Goal: Task Accomplishment & Management: Manage account settings

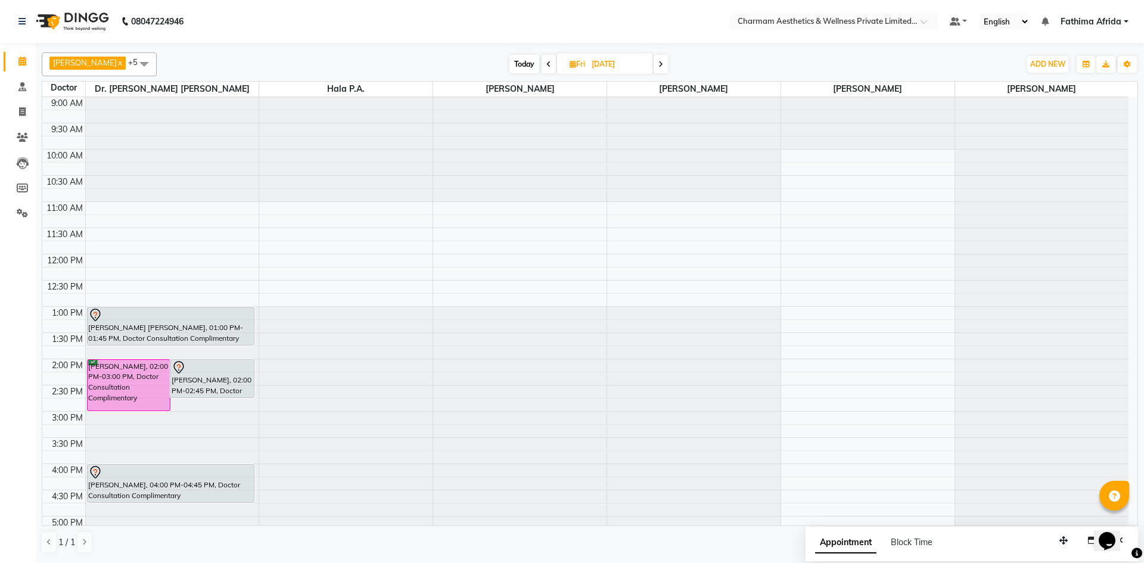
scroll to position [148, 0]
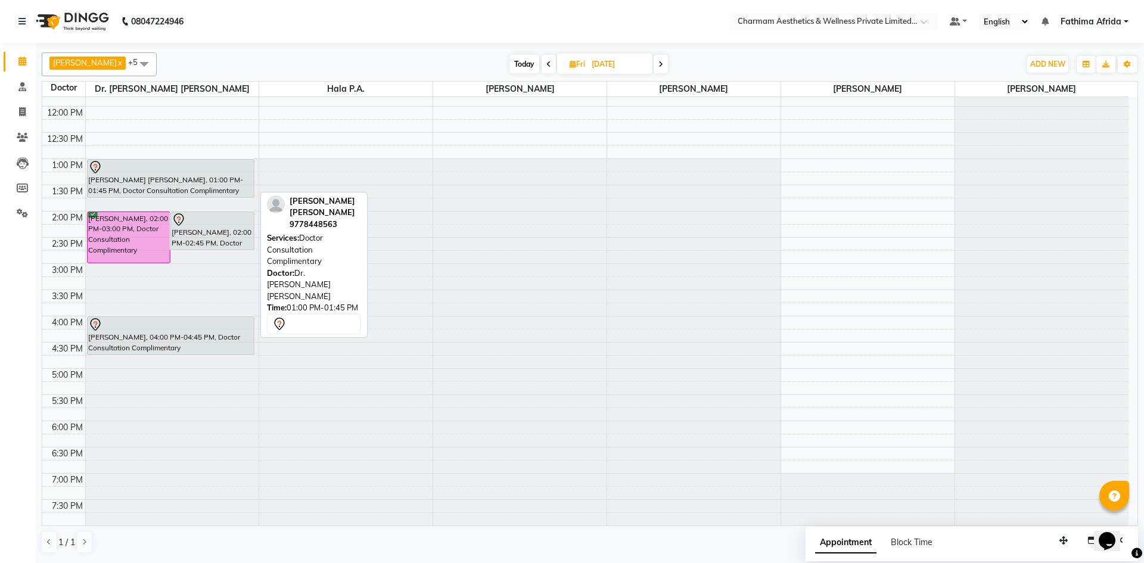
click at [180, 176] on div "[PERSON_NAME] [PERSON_NAME], 01:00 PM-01:45 PM, Doctor Consultation Complimenta…" at bounding box center [171, 179] width 167 height 38
select select "7"
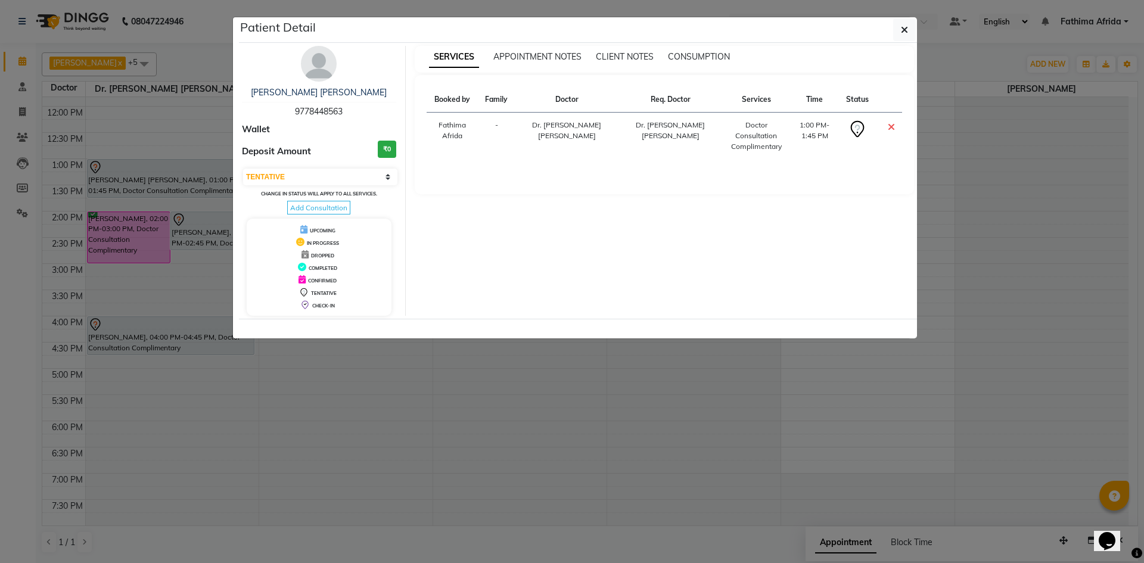
click at [180, 175] on ngb-modal-window "Patient Detail [PERSON_NAME] [PERSON_NAME] 9778448563 Wallet Deposit Amount ₹0 …" at bounding box center [572, 281] width 1144 height 563
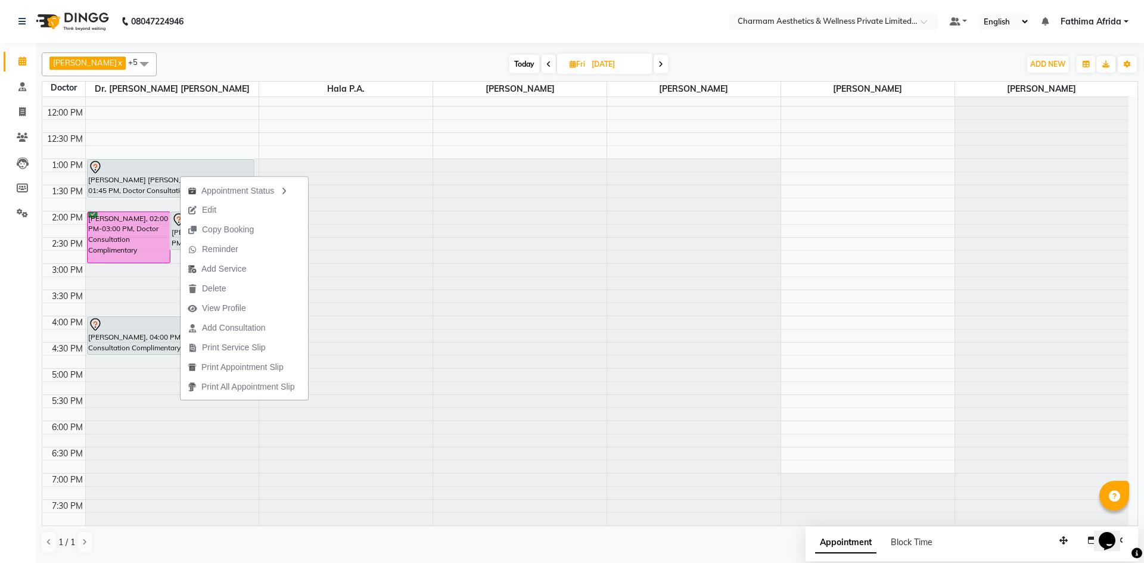
click at [325, 67] on div "[DATE] [DATE]" at bounding box center [589, 64] width 852 height 18
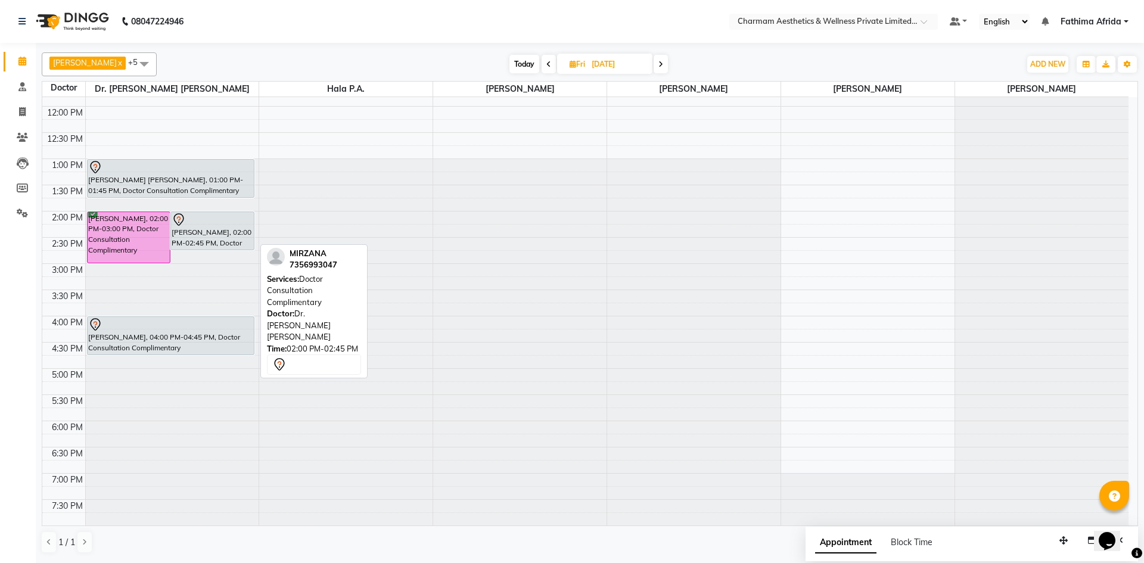
click at [212, 237] on div "[PERSON_NAME], 02:00 PM-02:45 PM, Doctor Consultation Complimentary" at bounding box center [212, 231] width 83 height 38
select select "7"
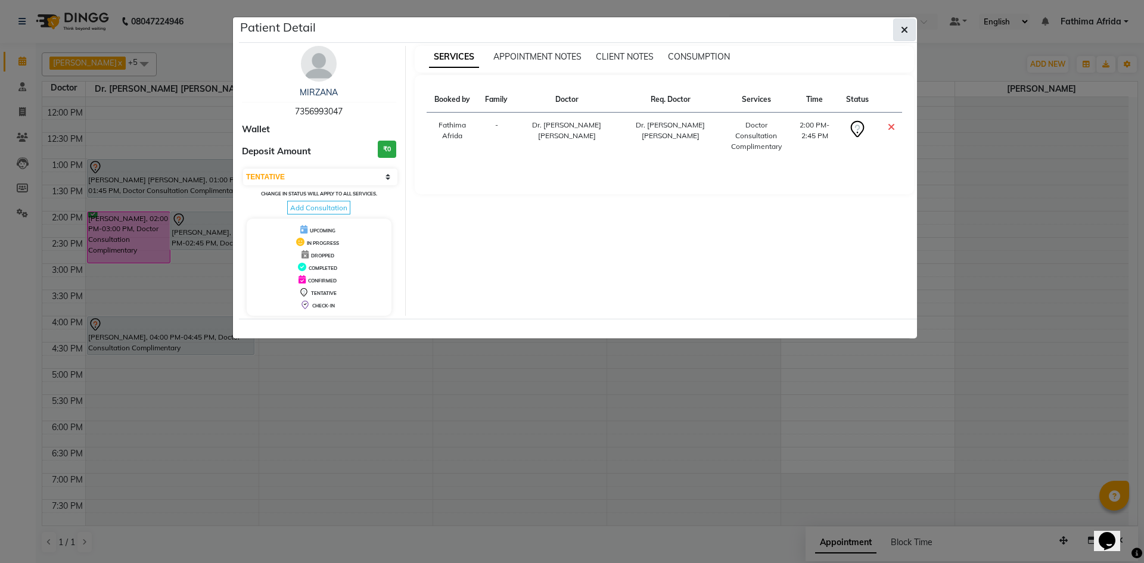
click at [903, 29] on icon "button" at bounding box center [904, 30] width 7 height 10
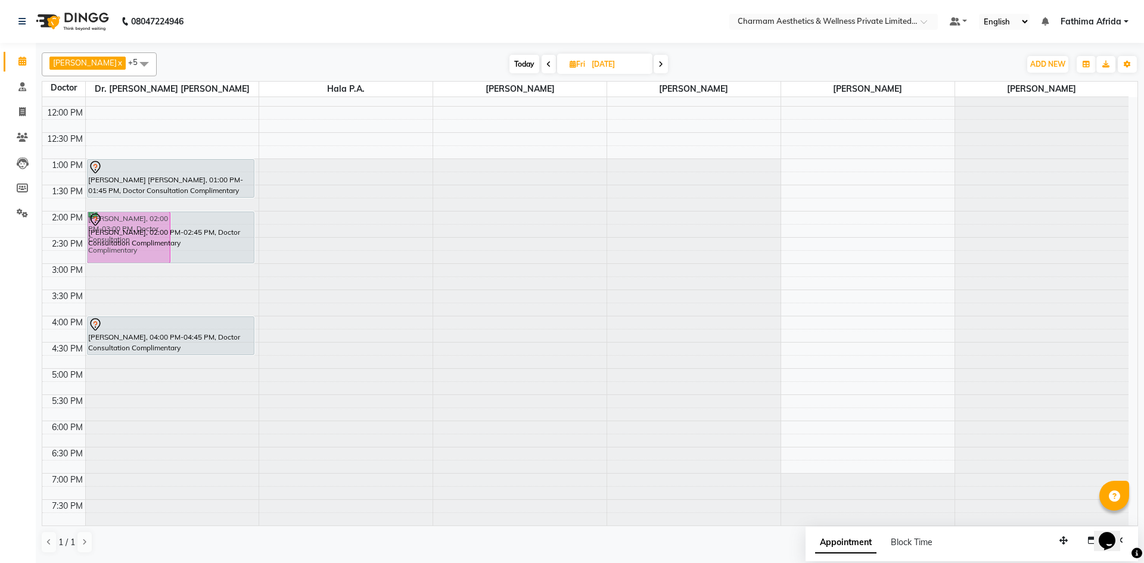
drag, startPoint x: 221, startPoint y: 249, endPoint x: 221, endPoint y: 256, distance: 7.2
click at [221, 256] on div "[PERSON_NAME], 02:00 PM-03:00 PM, Doctor Consultation Complimentary MIRZANA, 02…" at bounding box center [172, 237] width 173 height 576
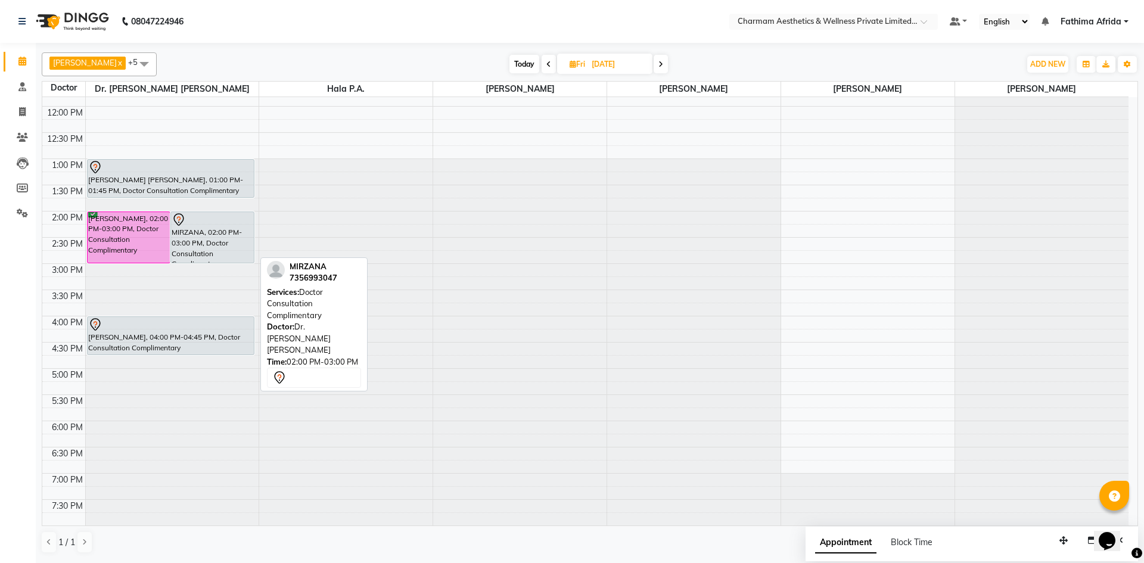
click at [214, 232] on div "MIRZANA, 02:00 PM-03:00 PM, Doctor Consultation Complimentary" at bounding box center [212, 237] width 83 height 51
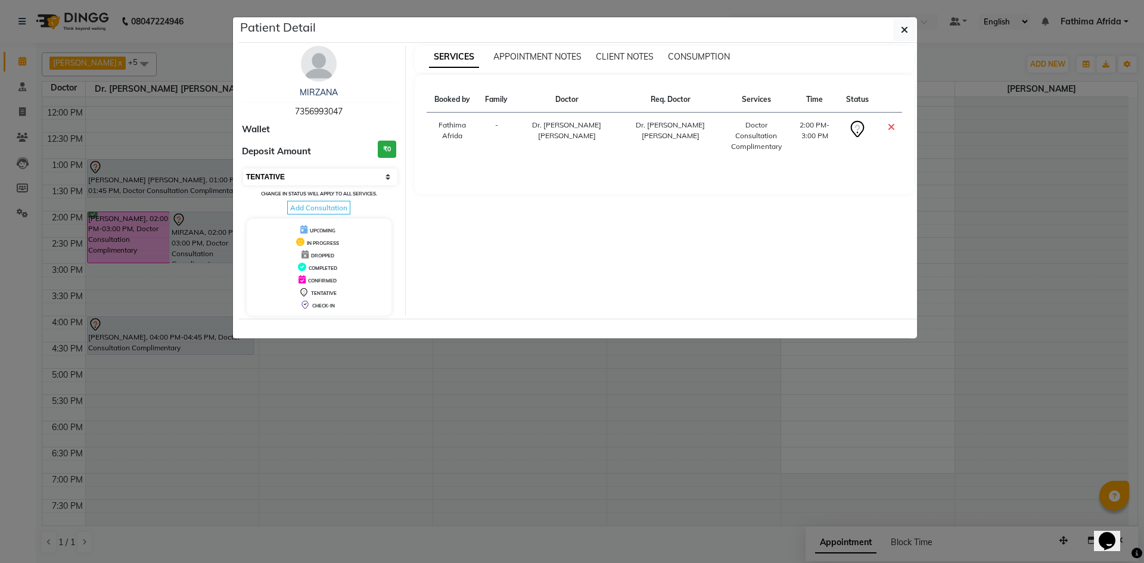
click at [295, 177] on select "Select CONFIRMED TENTATIVE" at bounding box center [320, 177] width 154 height 17
select select "6"
click at [243, 169] on select "Select CONFIRMED TENTATIVE" at bounding box center [320, 177] width 154 height 17
click at [902, 26] on icon "button" at bounding box center [904, 30] width 7 height 10
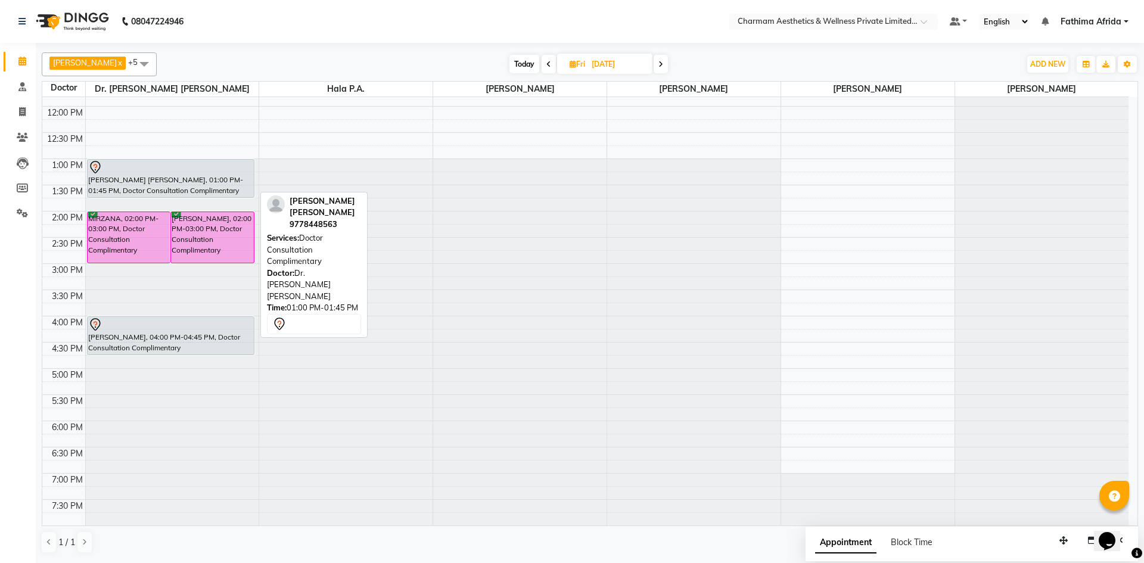
click at [210, 183] on div "[PERSON_NAME] [PERSON_NAME], 01:00 PM-01:45 PM, Doctor Consultation Complimenta…" at bounding box center [171, 179] width 167 height 38
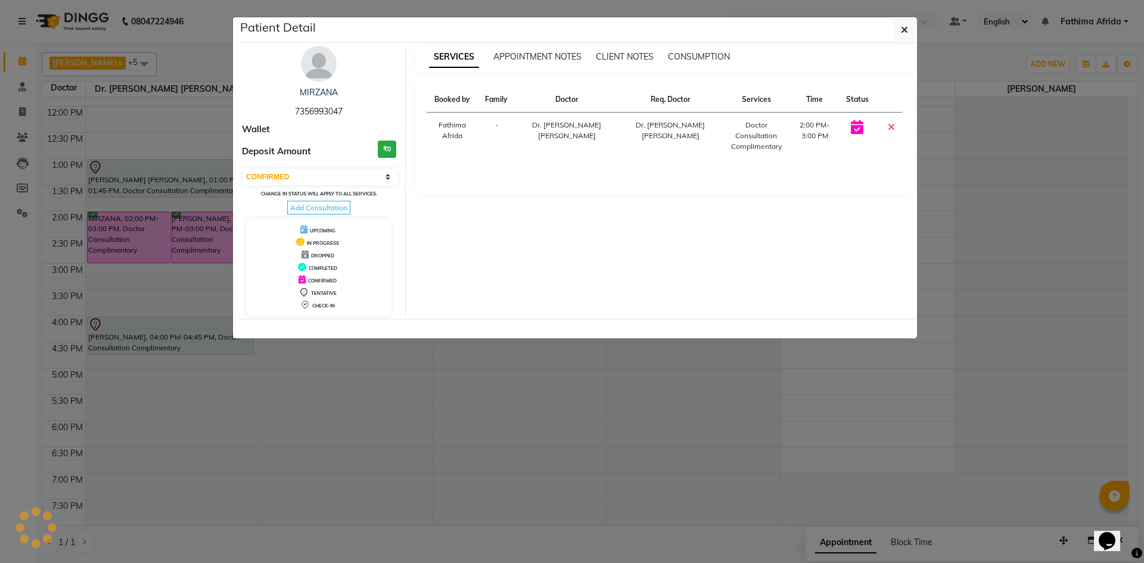
select select "7"
click at [914, 25] on button "button" at bounding box center [904, 29] width 23 height 23
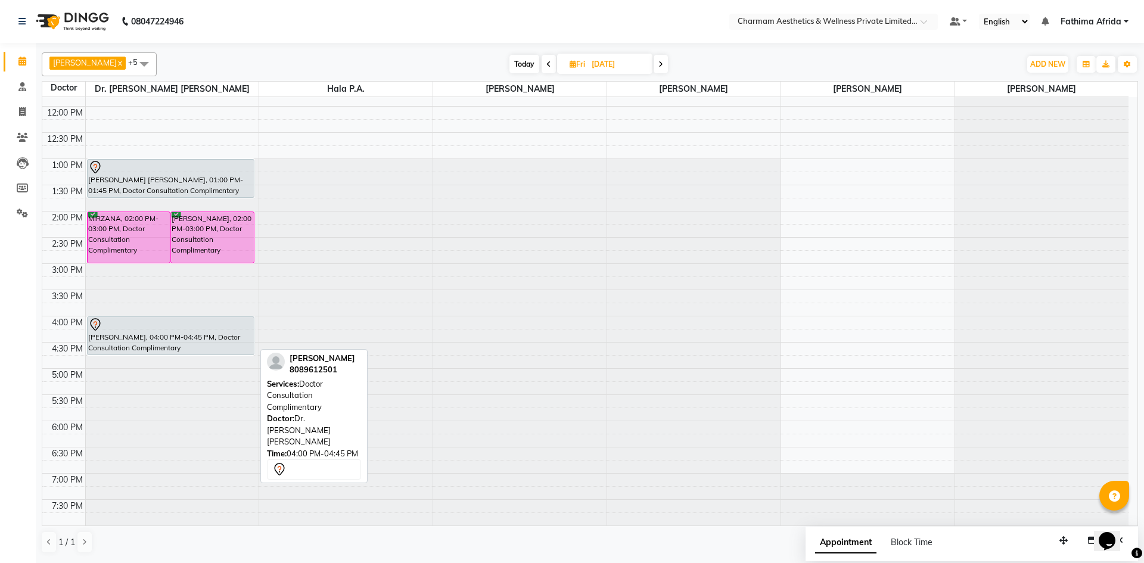
click at [175, 337] on div "[PERSON_NAME], 04:00 PM-04:45 PM, Doctor Consultation Complimentary" at bounding box center [171, 336] width 167 height 38
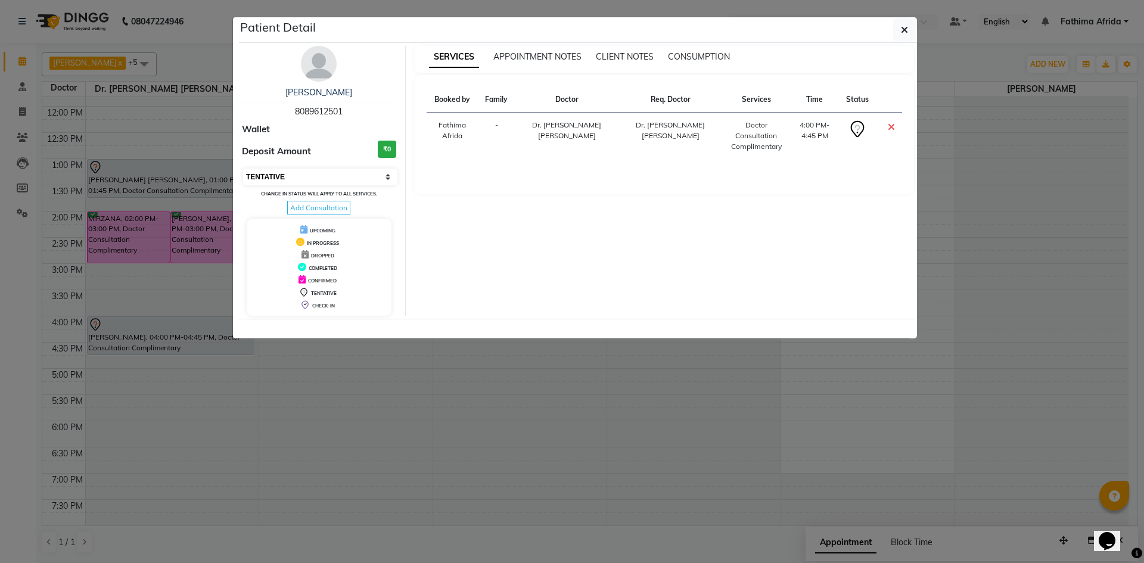
click at [324, 174] on select "Select CONFIRMED TENTATIVE" at bounding box center [320, 177] width 154 height 17
select select "6"
click at [243, 169] on select "Select CONFIRMED TENTATIVE" at bounding box center [320, 177] width 154 height 17
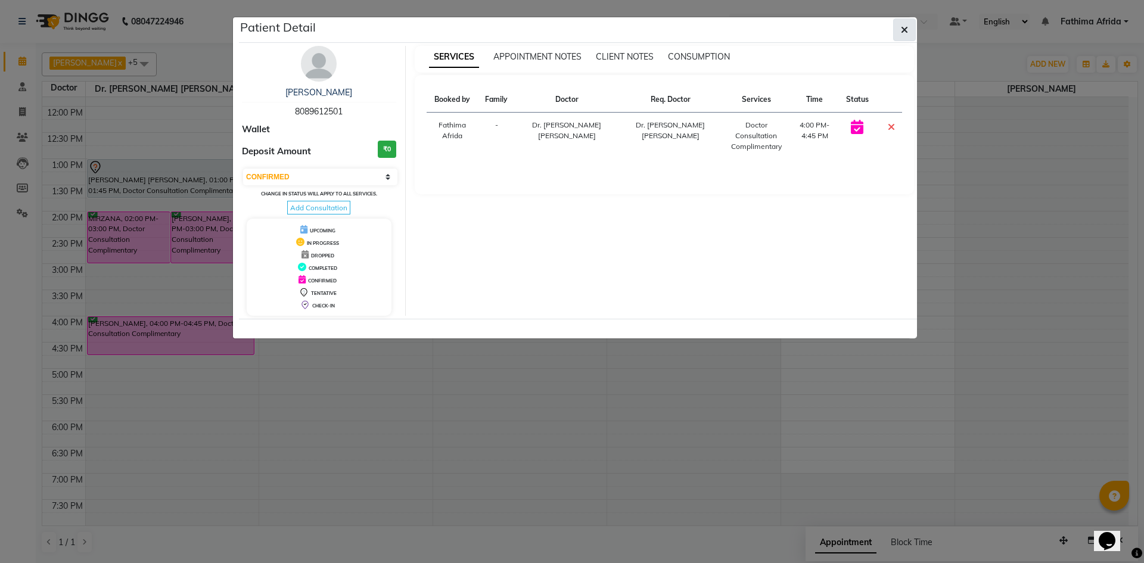
click at [904, 33] on icon "button" at bounding box center [904, 30] width 7 height 10
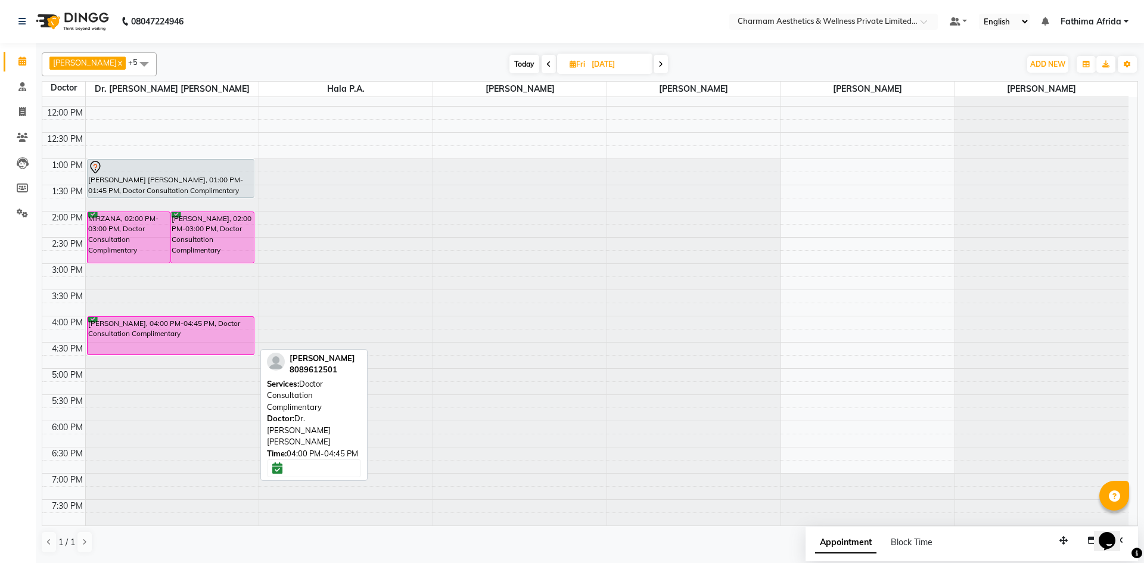
click at [172, 333] on div "[PERSON_NAME], 04:00 PM-04:45 PM, Doctor Consultation Complimentary" at bounding box center [171, 336] width 167 height 38
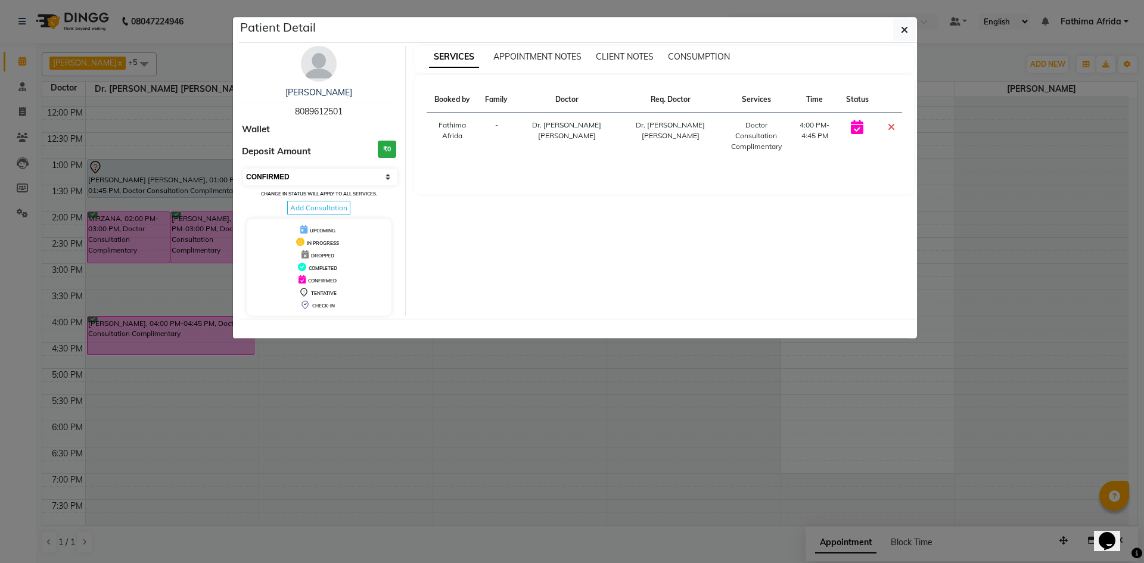
click at [353, 175] on select "Select CONFIRMED TENTATIVE" at bounding box center [320, 177] width 154 height 17
select select "7"
click at [243, 169] on select "Select CONFIRMED TENTATIVE" at bounding box center [320, 177] width 154 height 17
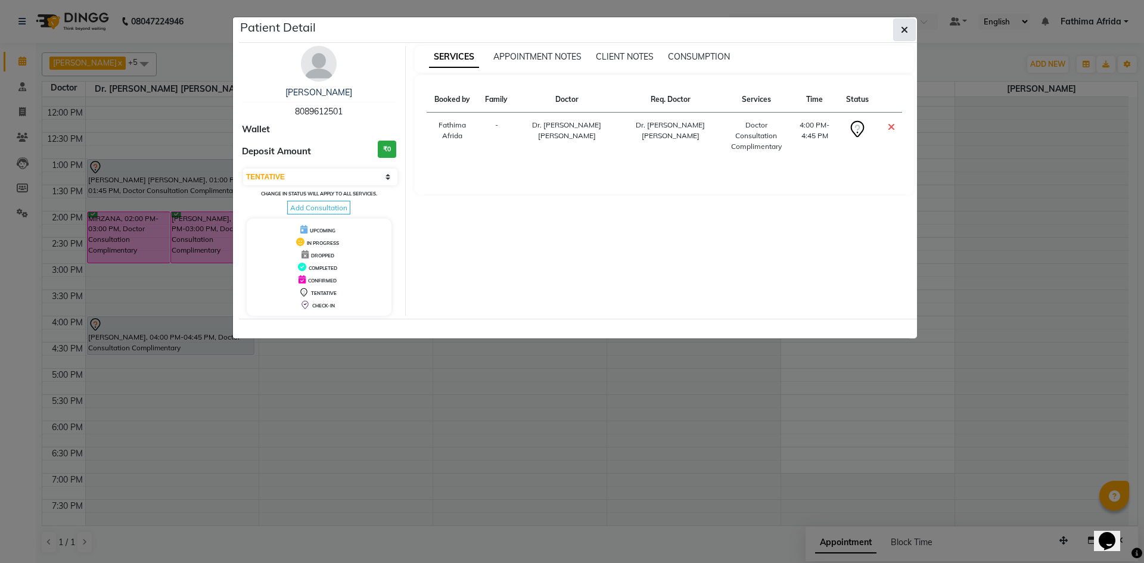
click at [908, 29] on button "button" at bounding box center [904, 29] width 23 height 23
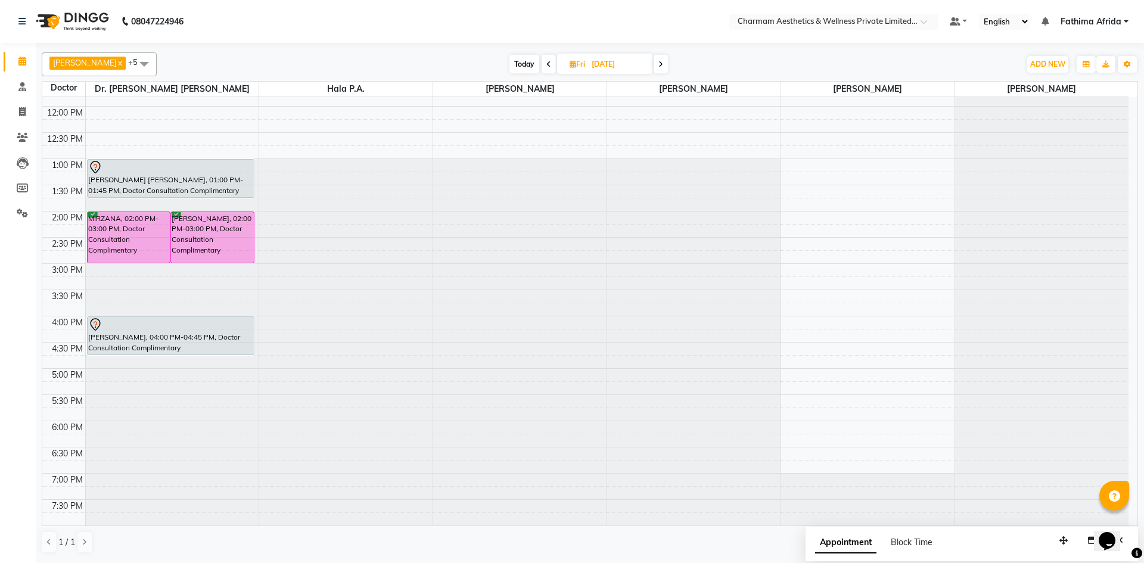
click at [668, 66] on span at bounding box center [661, 64] width 14 height 18
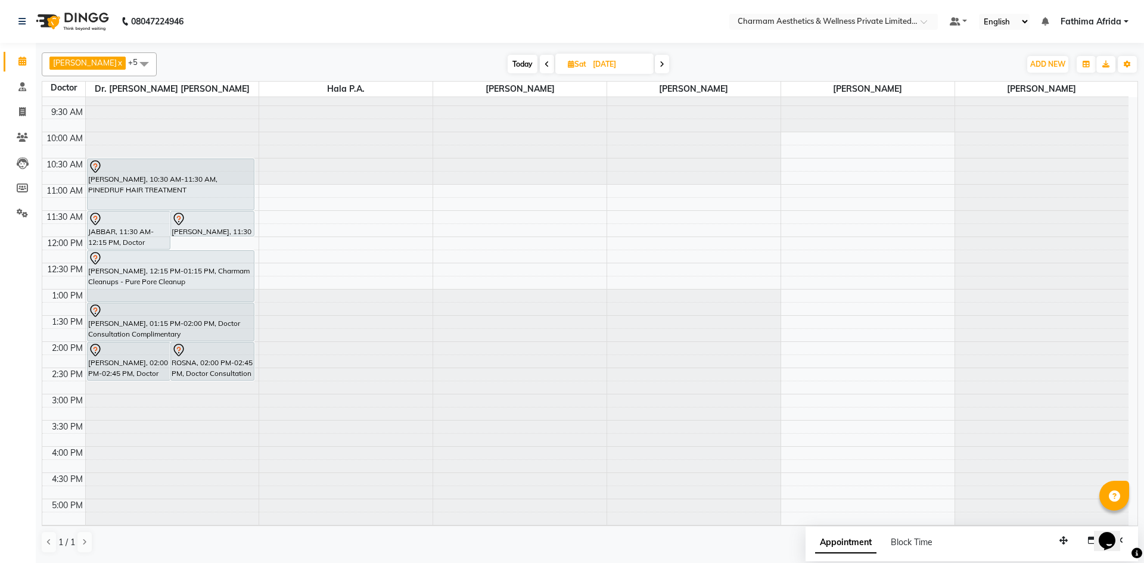
scroll to position [0, 0]
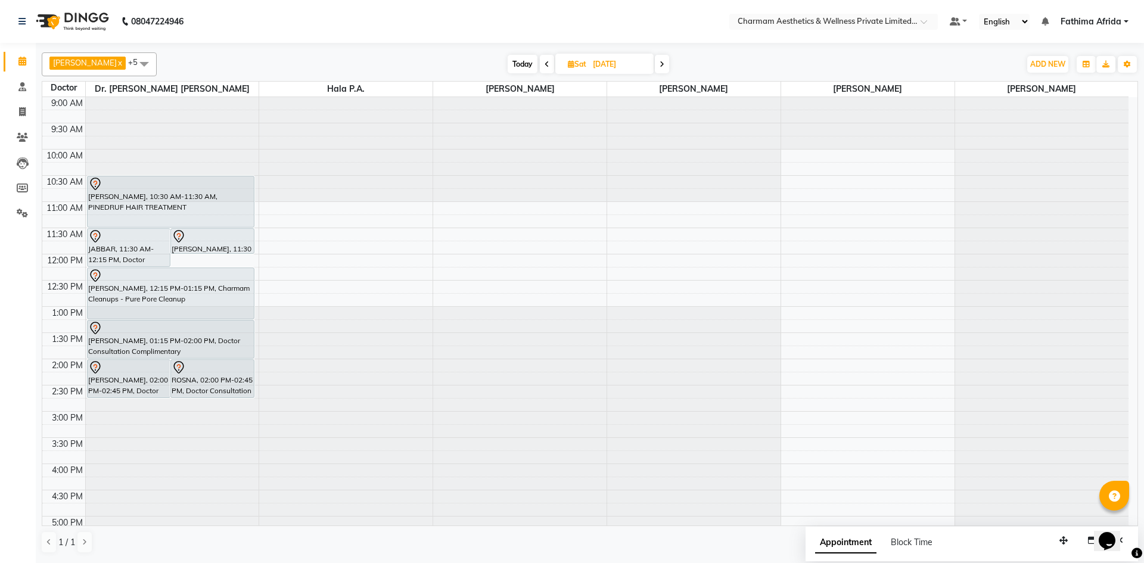
click at [669, 59] on span at bounding box center [662, 64] width 14 height 18
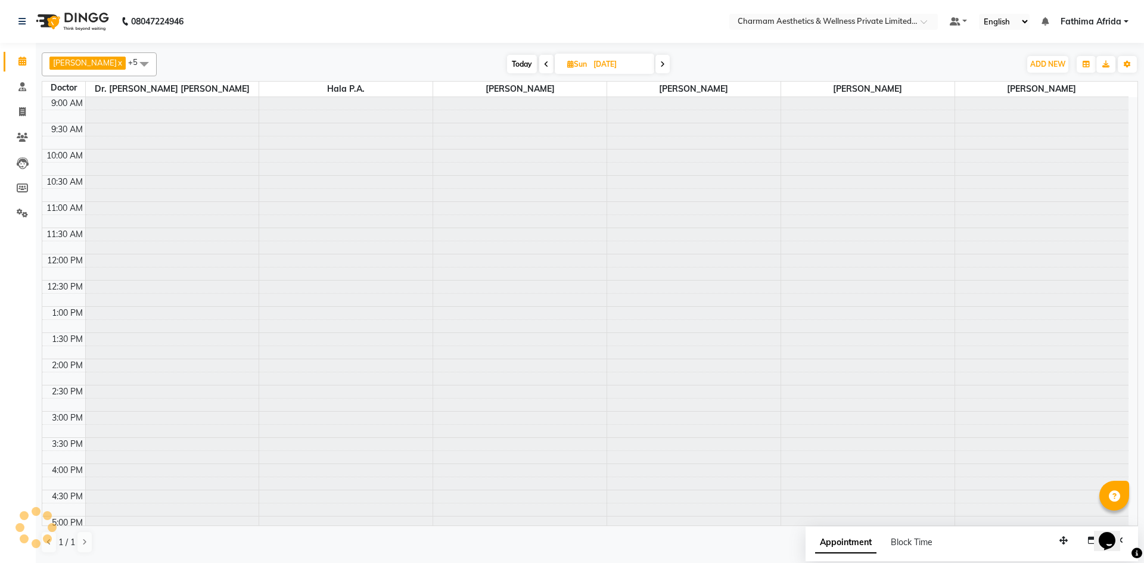
scroll to position [148, 0]
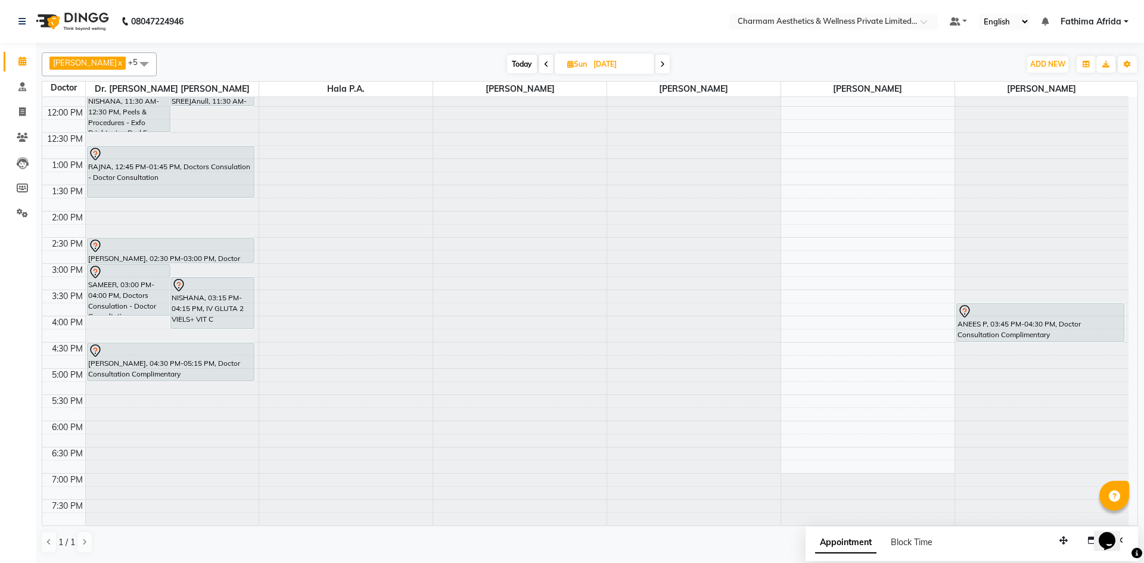
click at [670, 66] on span at bounding box center [663, 64] width 14 height 18
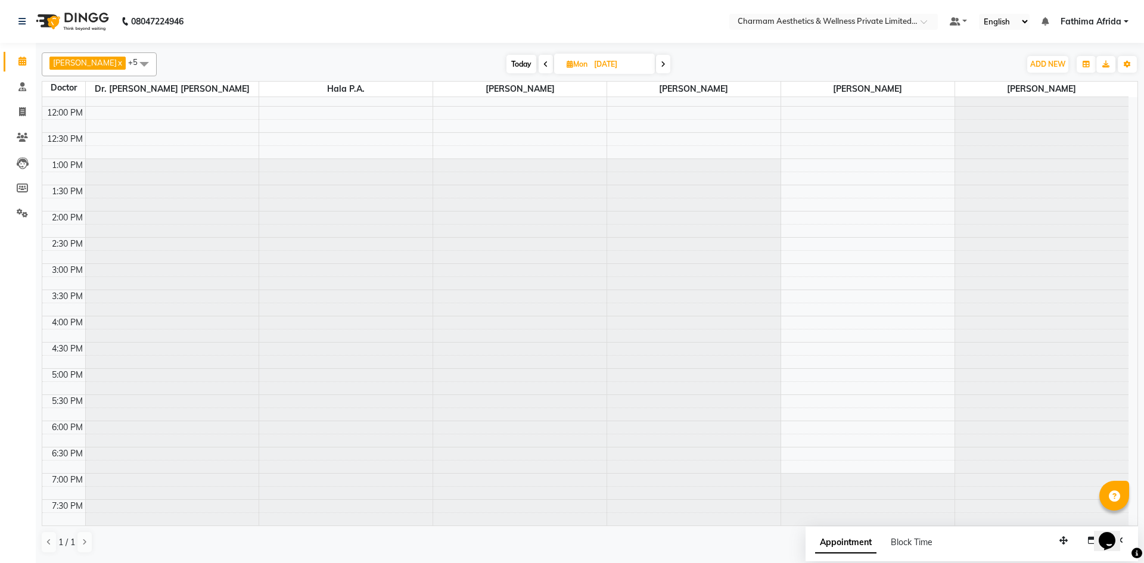
click at [671, 66] on span at bounding box center [663, 64] width 14 height 18
type input "[DATE]"
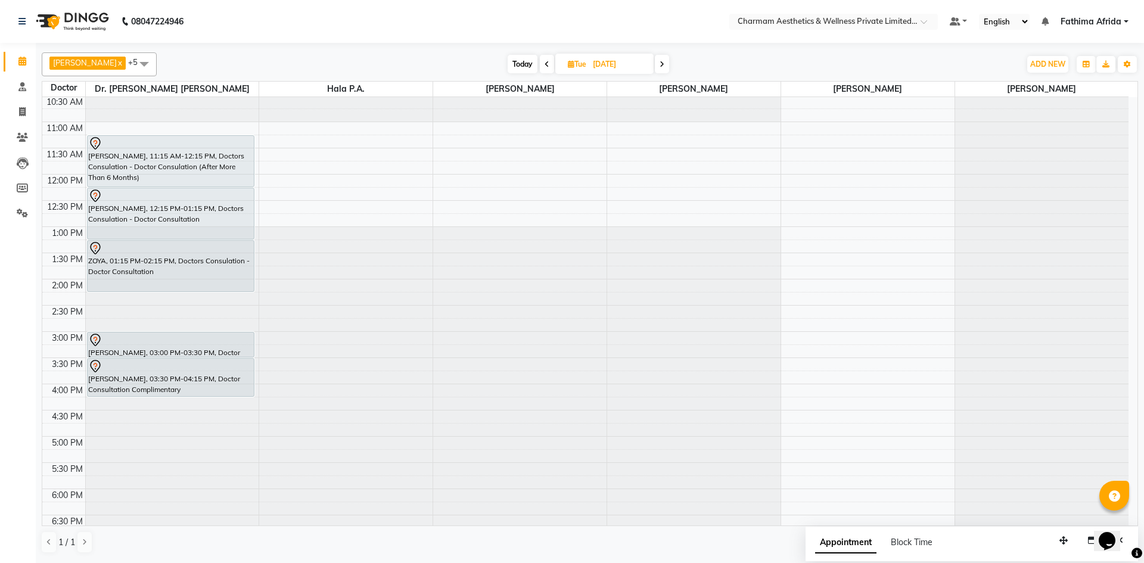
scroll to position [0, 0]
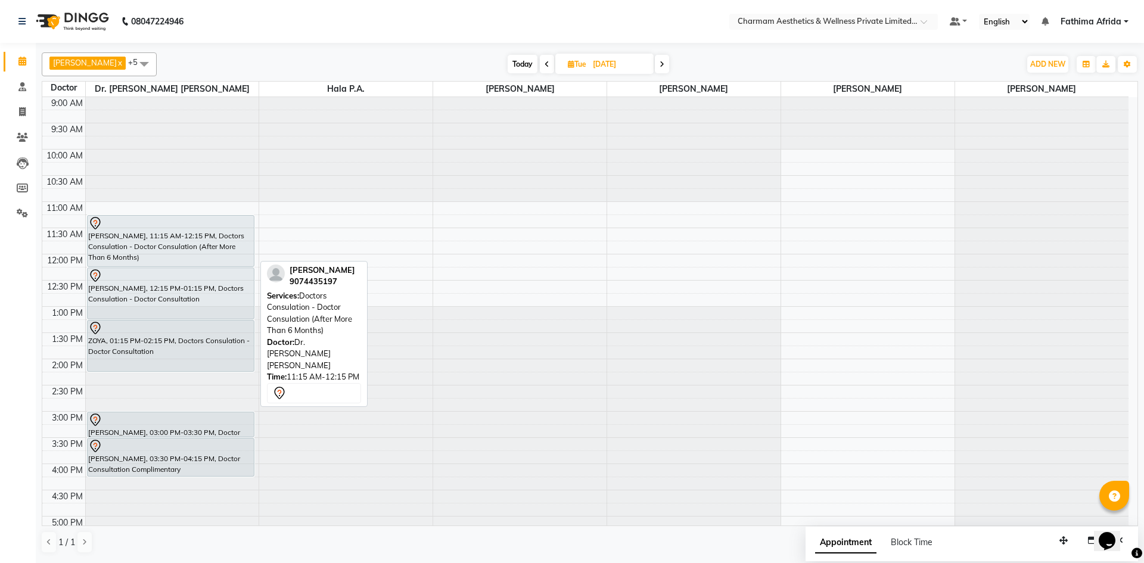
click at [152, 232] on div "[PERSON_NAME], 11:15 AM-12:15 PM, Doctors Consulation - Doctor Consulation (Aft…" at bounding box center [171, 241] width 167 height 51
select select "7"
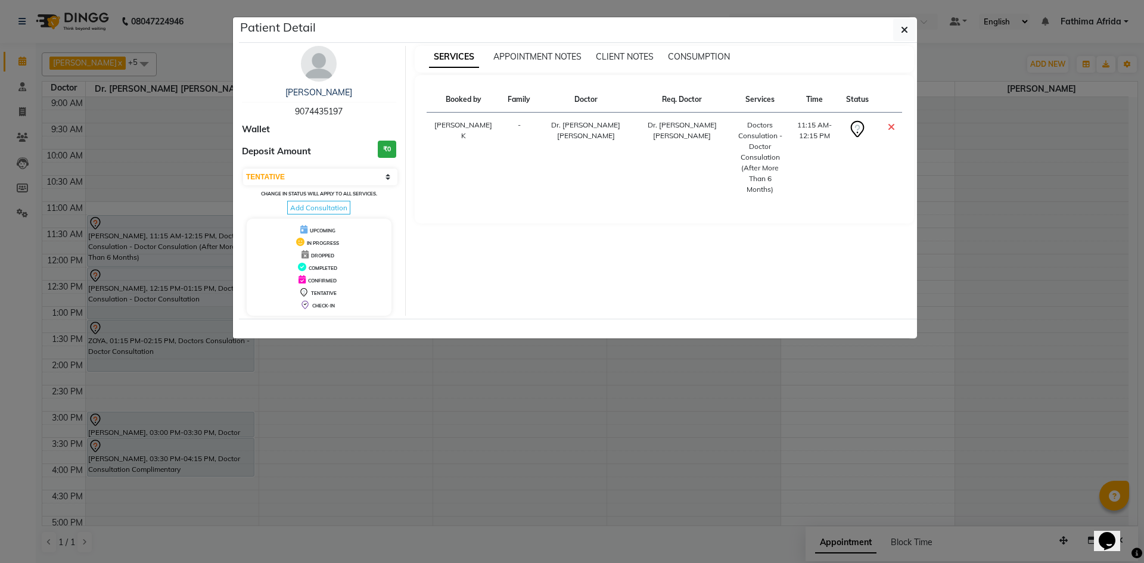
click at [79, 269] on ngb-modal-window "Patient Detail [PERSON_NAME] 9074435197 Wallet Deposit Amount ₹0 Select CONFIRM…" at bounding box center [572, 281] width 1144 height 563
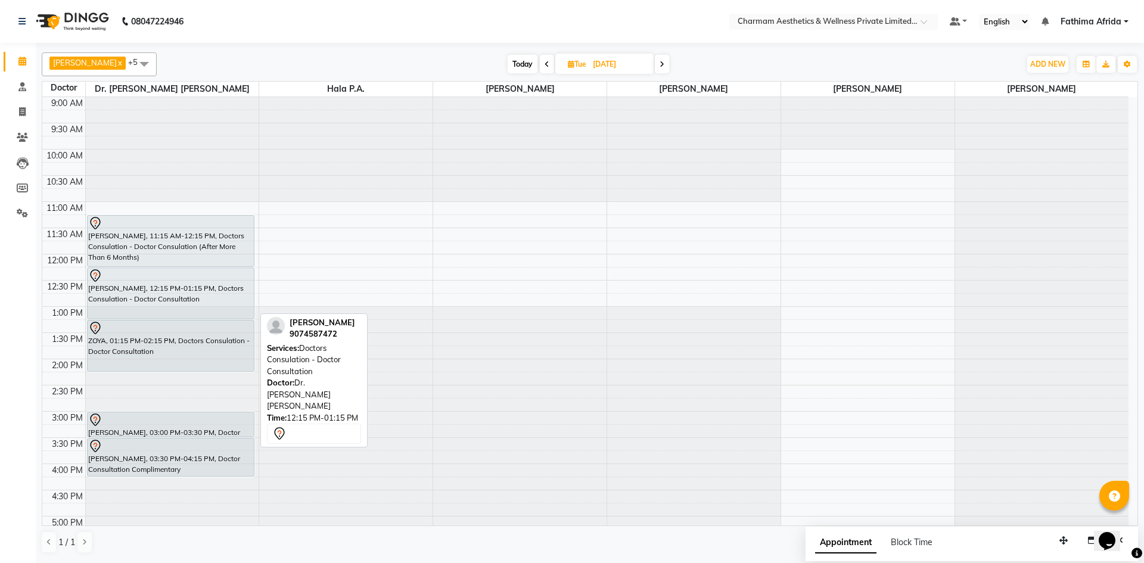
click at [150, 292] on div "[PERSON_NAME], 12:15 PM-01:15 PM, Doctors Consulation - Doctor Consultation" at bounding box center [171, 293] width 167 height 51
select select "7"
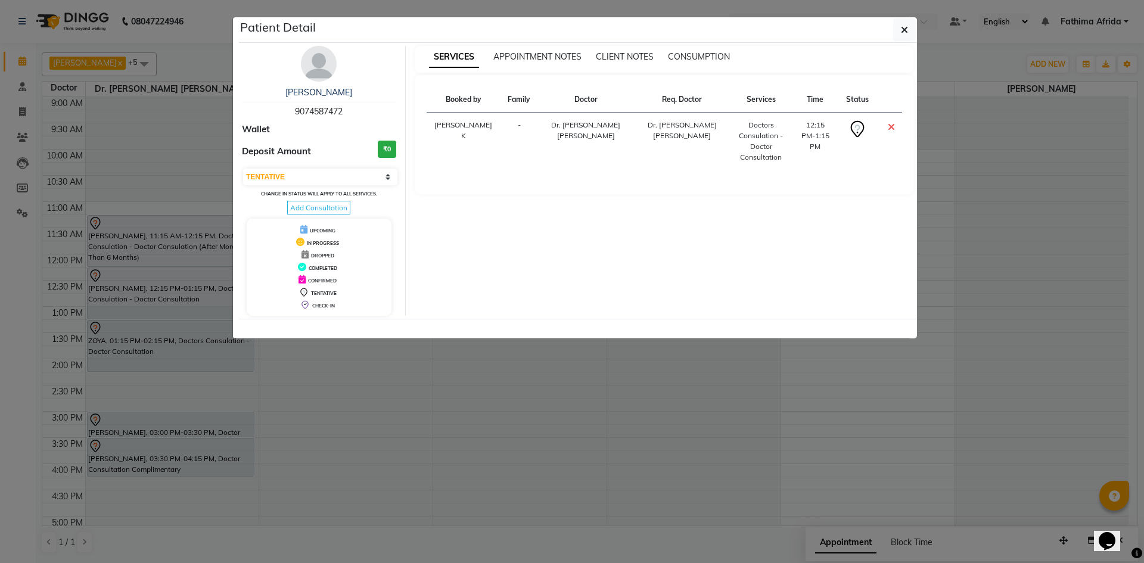
click at [150, 292] on ngb-modal-window "Patient Detail [PERSON_NAME] 9074587472 Wallet Deposit Amount ₹0 Select CONFIRM…" at bounding box center [572, 281] width 1144 height 563
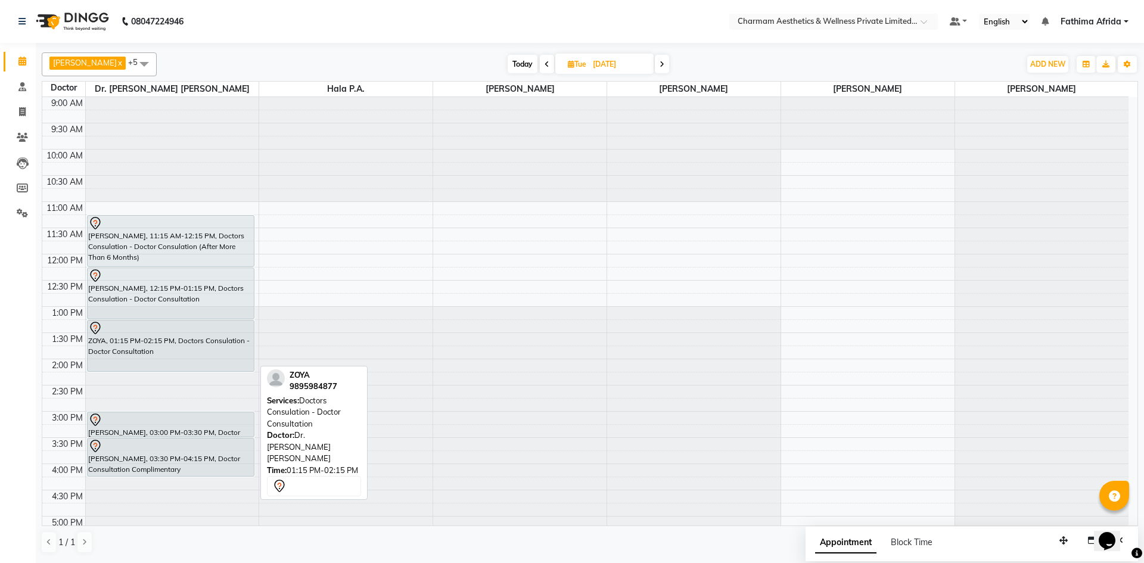
click at [173, 345] on div "ZOYA, 01:15 PM-02:15 PM, Doctors Consulation - Doctor Consultation" at bounding box center [171, 346] width 167 height 51
select select "7"
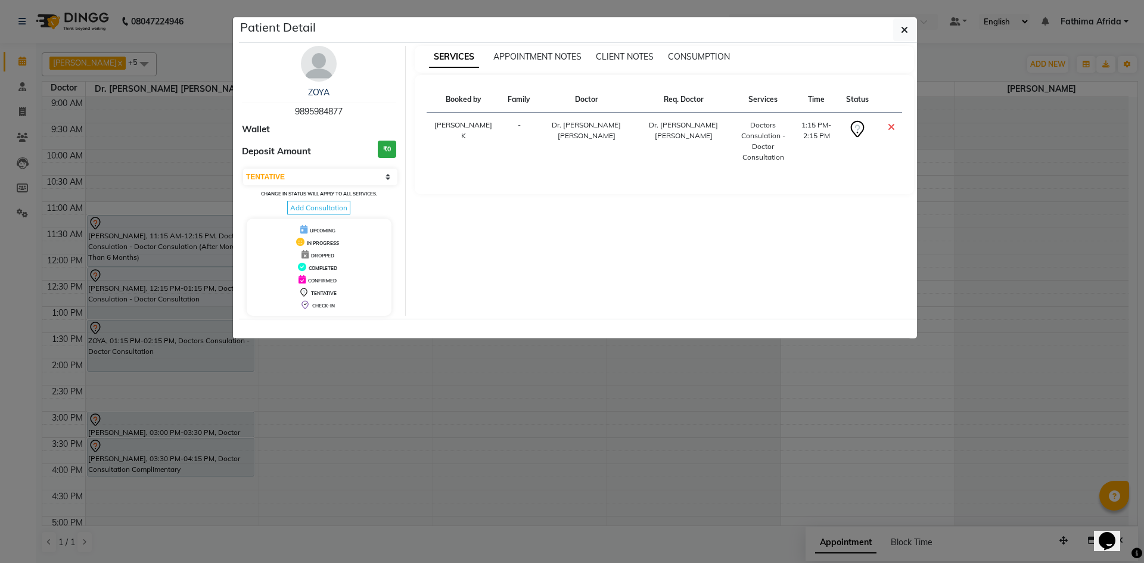
click at [182, 348] on ngb-modal-window "Patient Detail ZOYA 9895984877 Wallet Deposit Amount ₹0 Select CONFIRMED TENTAT…" at bounding box center [572, 281] width 1144 height 563
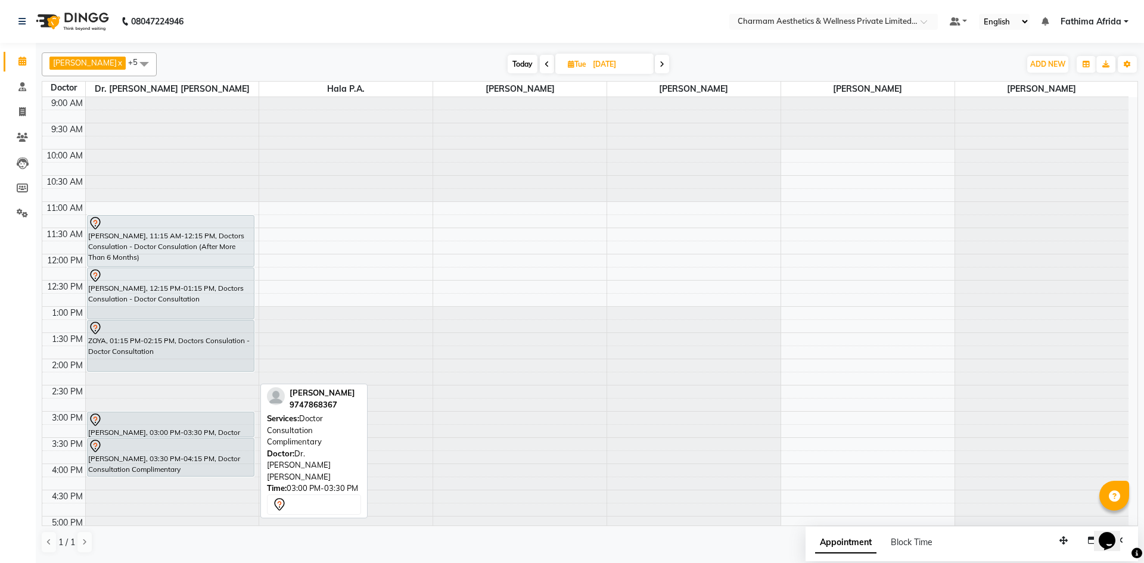
click at [200, 421] on div at bounding box center [171, 420] width 166 height 14
select select "7"
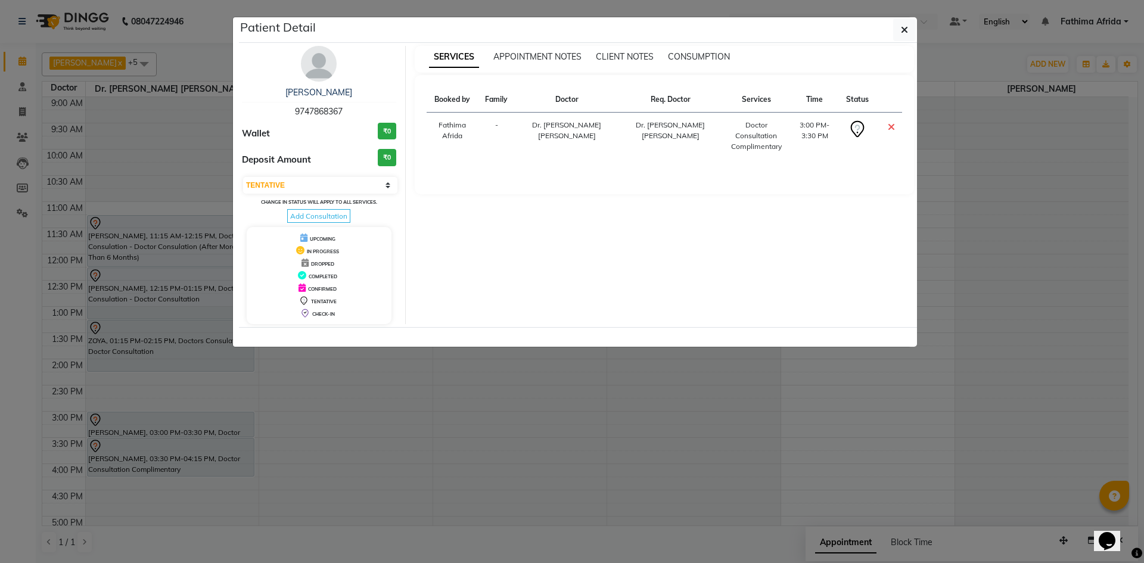
click at [198, 423] on ngb-modal-window "Patient Detail [PERSON_NAME] 9747868367 Wallet ₹0 Deposit Amount ₹0 Select CONF…" at bounding box center [572, 281] width 1144 height 563
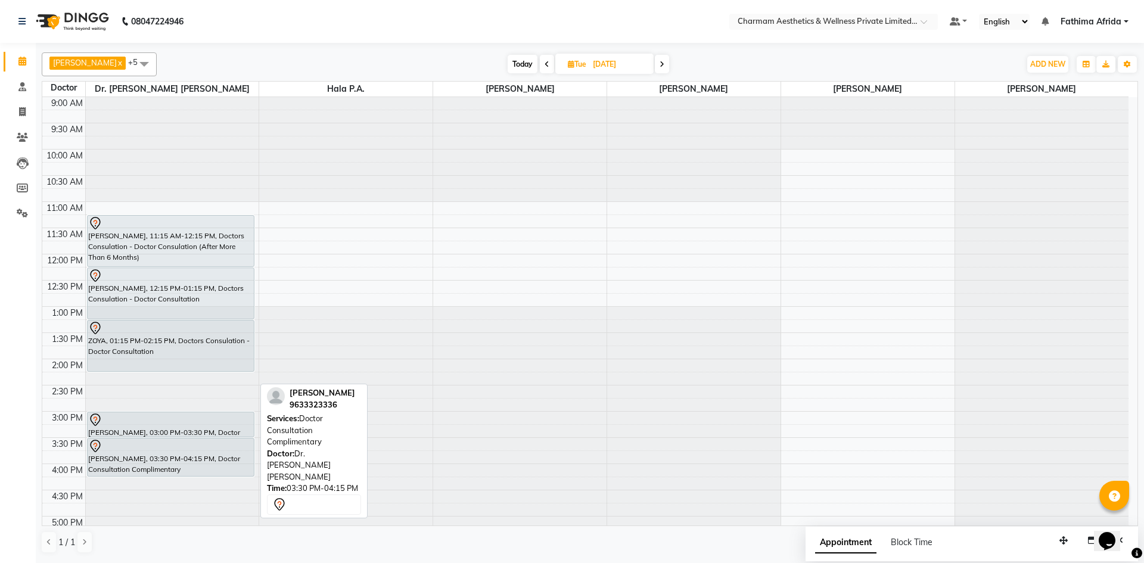
click at [191, 457] on div "[PERSON_NAME], 03:30 PM-04:15 PM, Doctor Consultation Complimentary" at bounding box center [171, 458] width 167 height 38
select select "7"
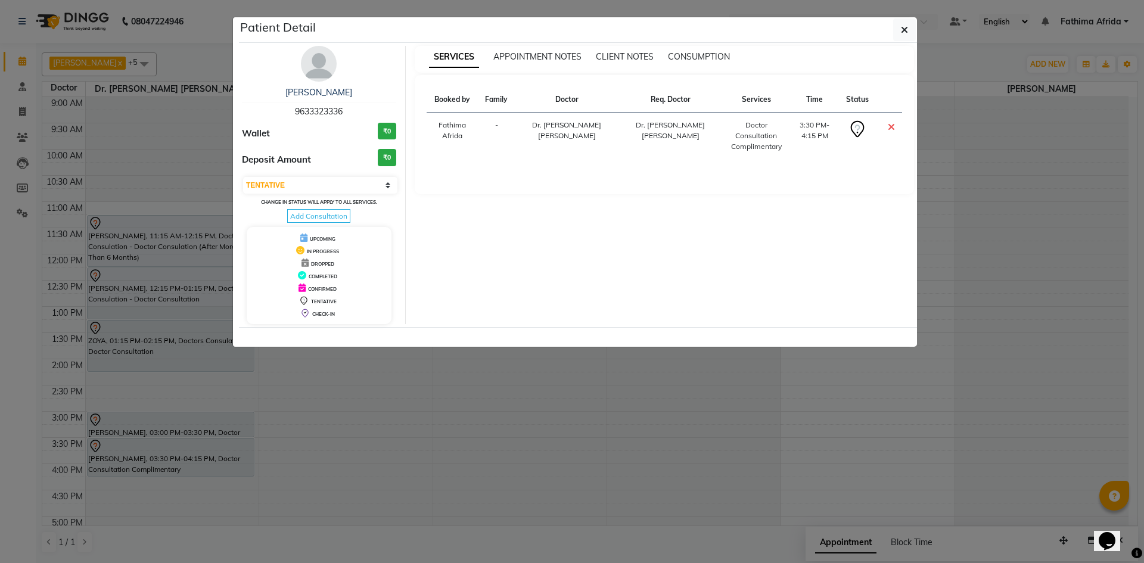
click at [187, 460] on ngb-modal-window "Patient Detail [PERSON_NAME] 9633323336 Wallet ₹0 Deposit Amount ₹0 Select CONF…" at bounding box center [572, 281] width 1144 height 563
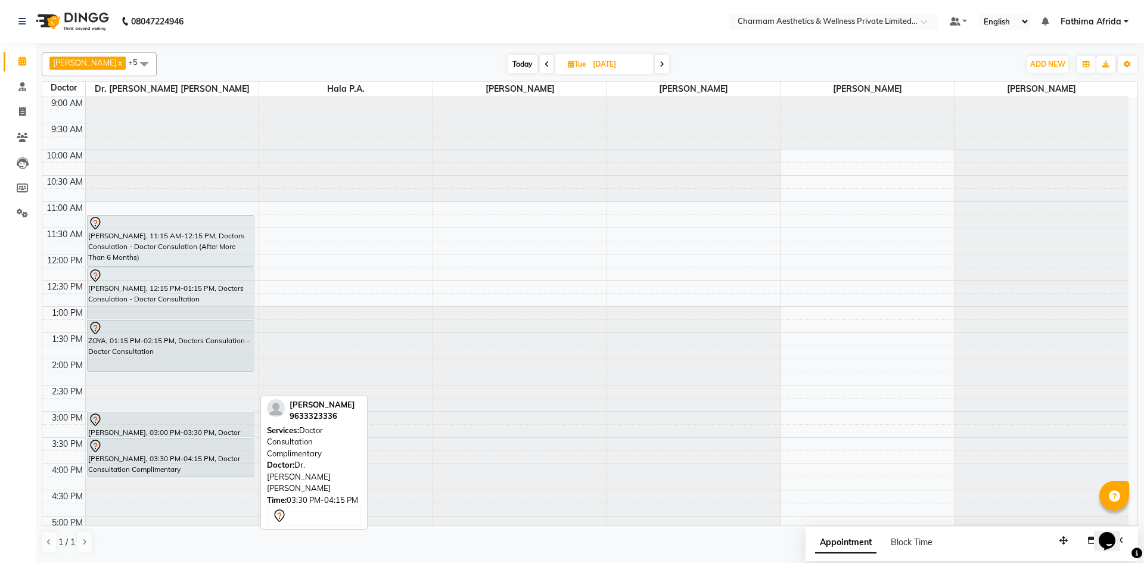
click at [187, 460] on div "[PERSON_NAME], 03:30 PM-04:15 PM, Doctor Consultation Complimentary" at bounding box center [171, 458] width 167 height 38
select select "7"
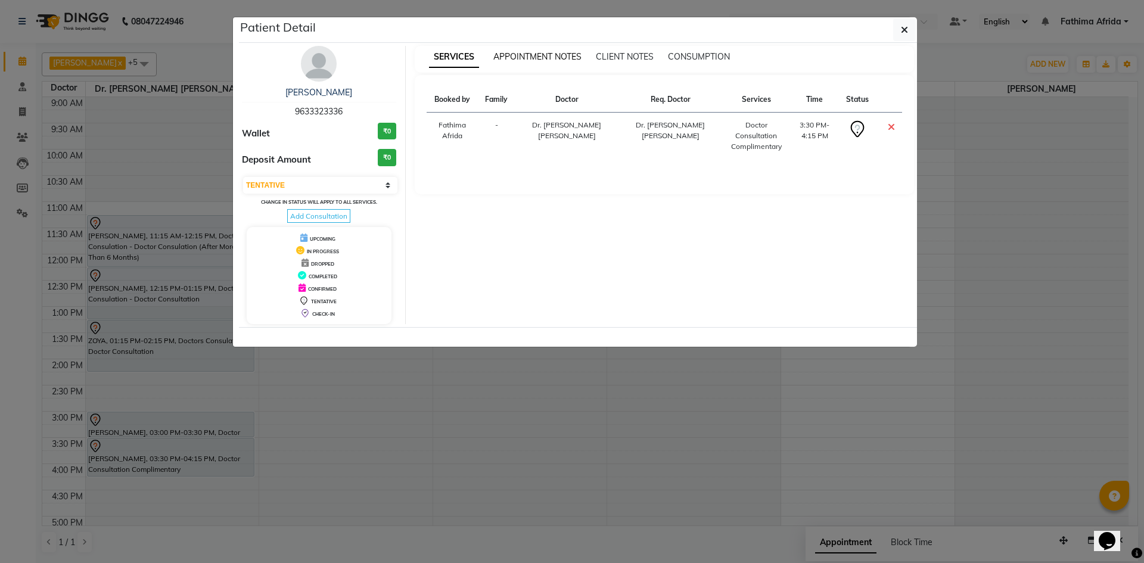
click at [540, 52] on span "APPOINTMENT NOTES" at bounding box center [538, 56] width 88 height 11
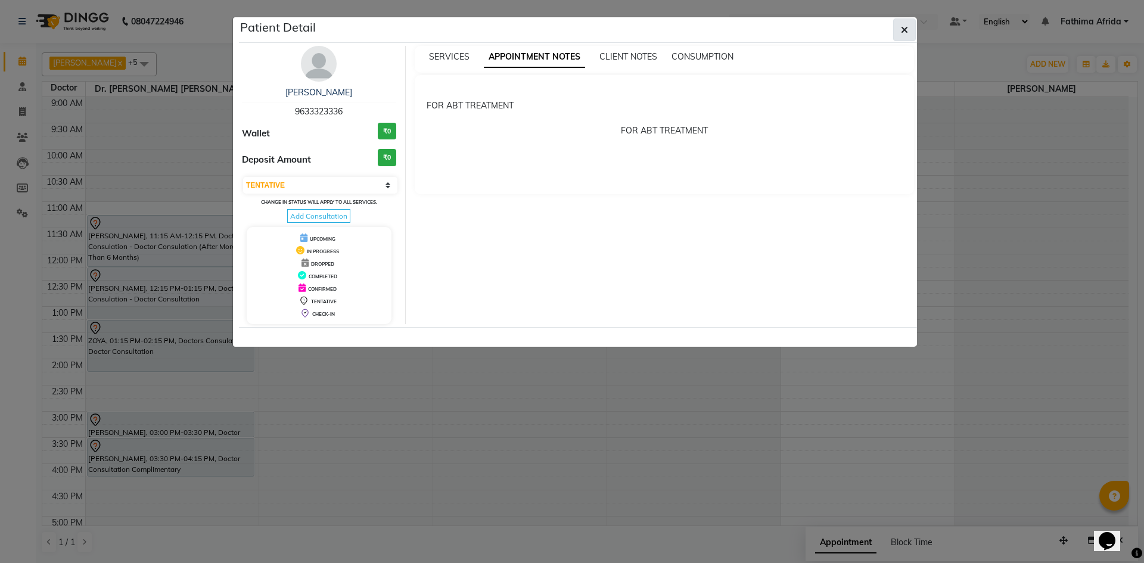
click at [902, 26] on icon "button" at bounding box center [904, 30] width 7 height 10
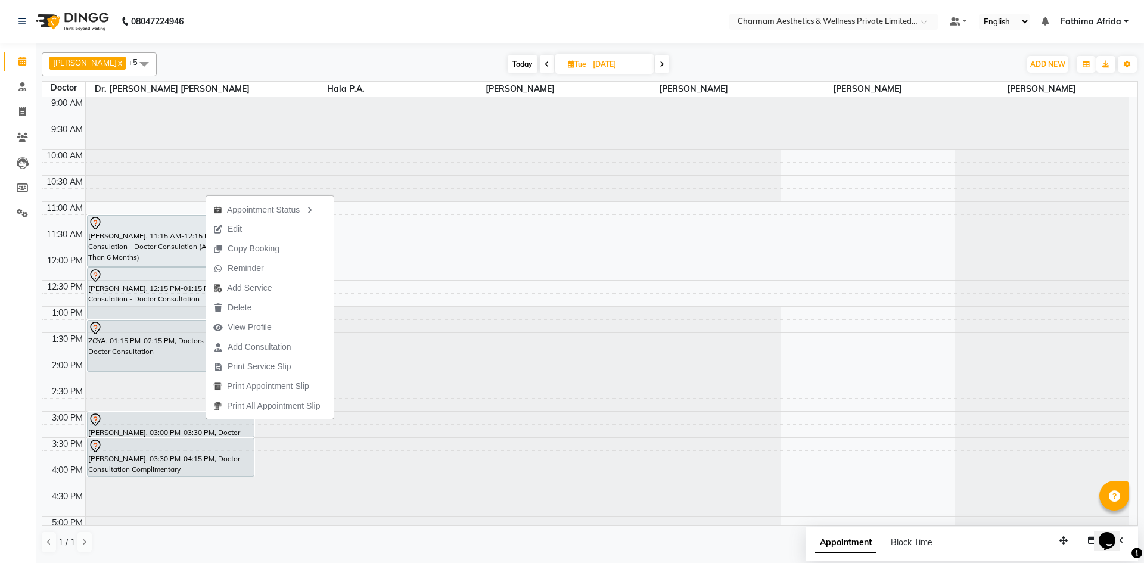
click at [265, 228] on button "Edit" at bounding box center [270, 229] width 128 height 20
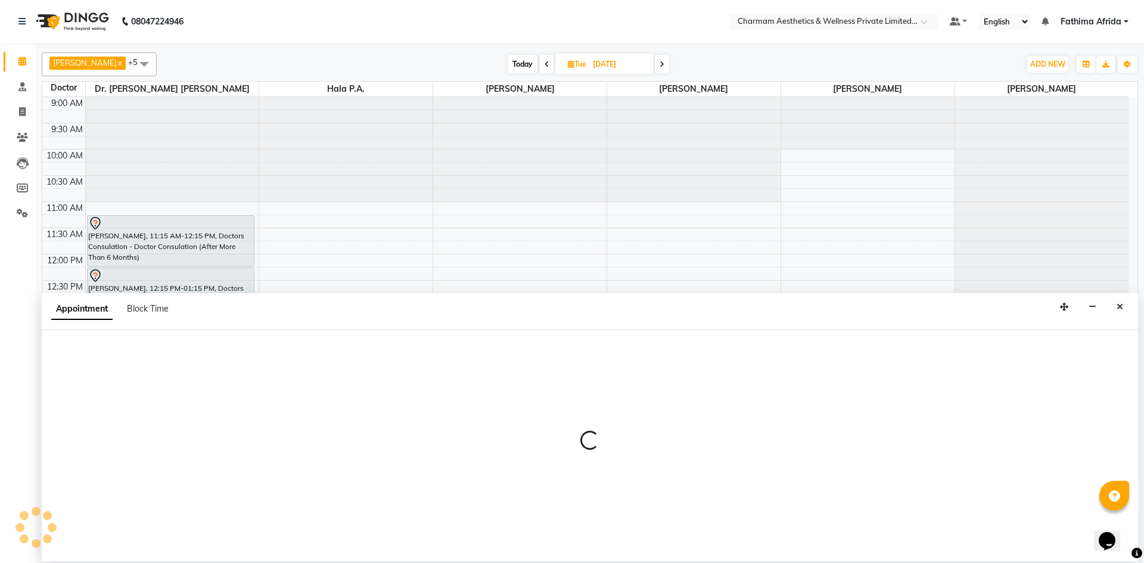
select select "tentative"
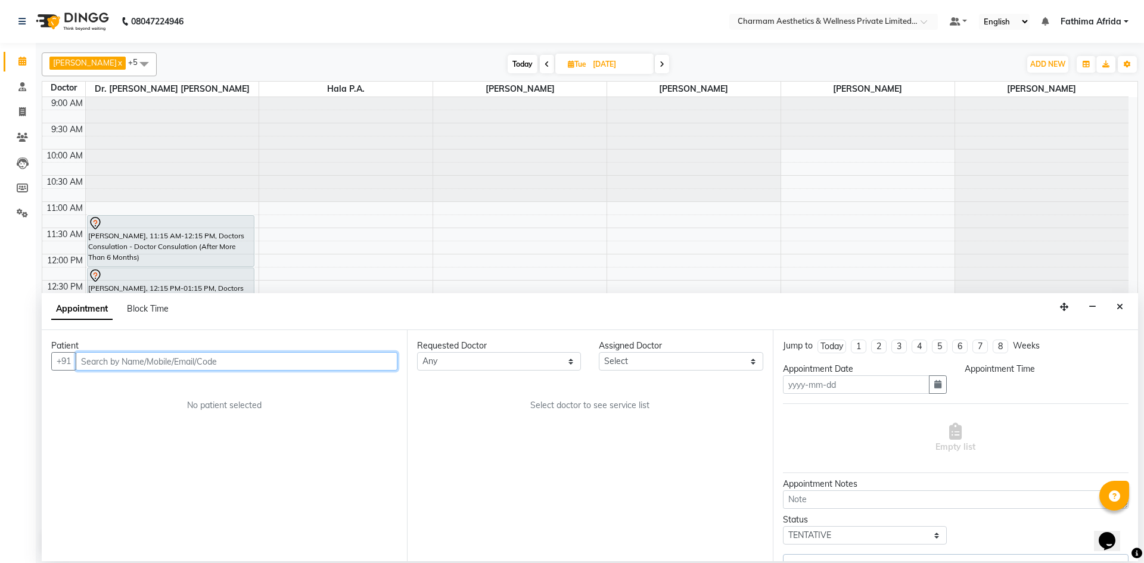
type input "[DATE]"
type textarea "JUST TO SEE THE SKIN DO [PERSON_NAME]"
select select "69891"
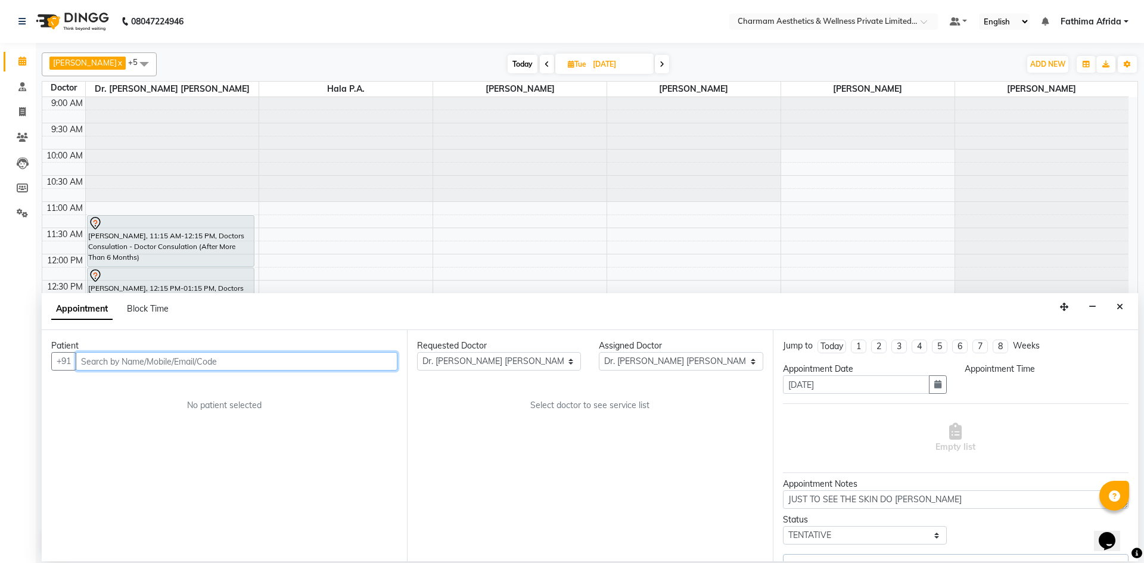
select select "900"
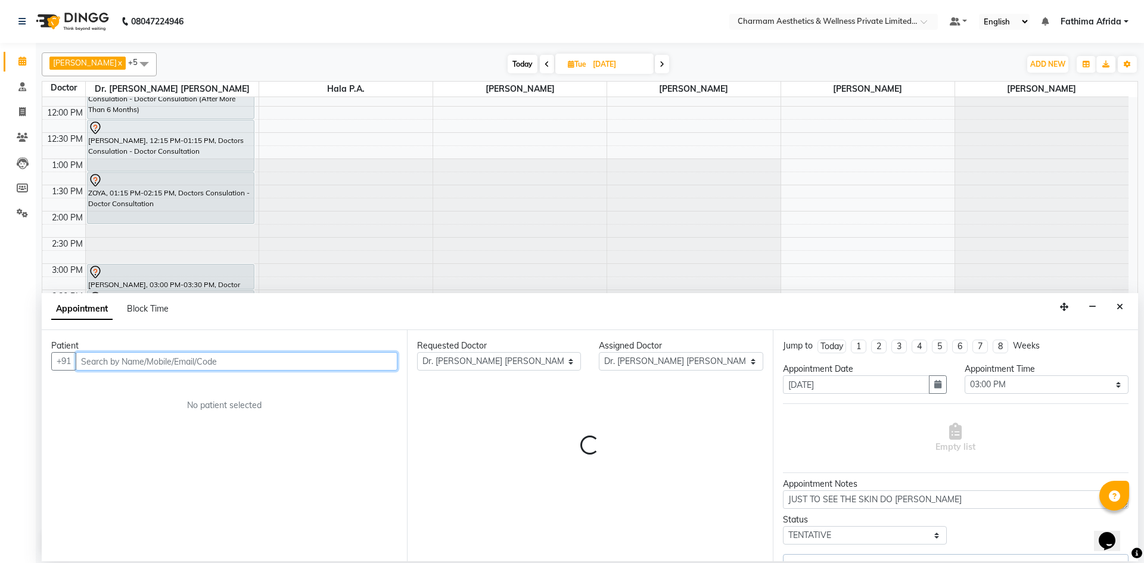
select select "3905"
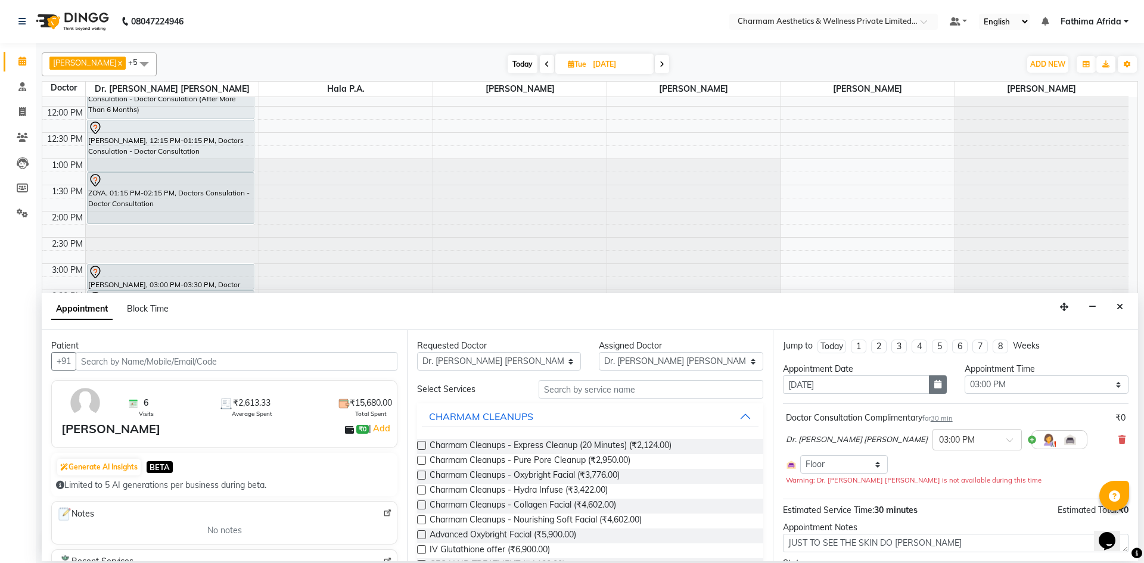
click at [935, 386] on icon "button" at bounding box center [938, 384] width 7 height 8
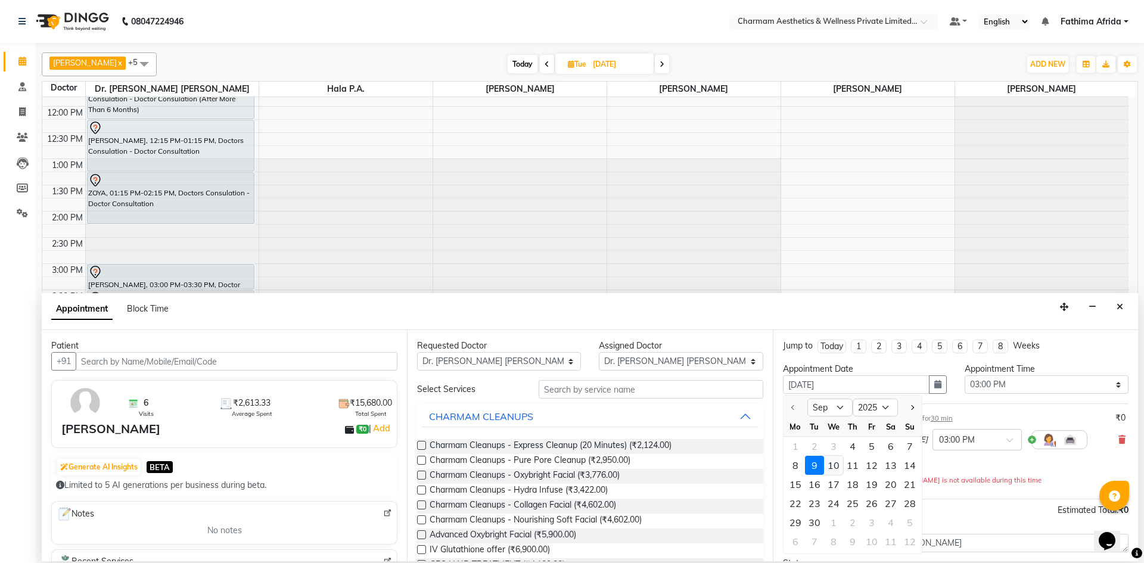
click at [833, 466] on div "10" at bounding box center [833, 465] width 19 height 19
type input "[DATE]"
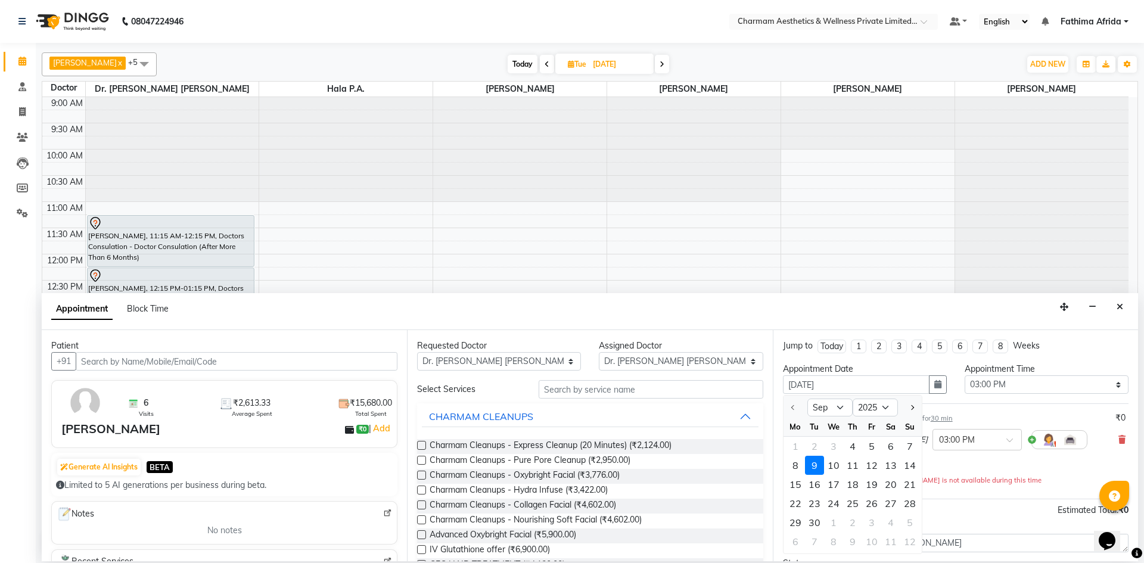
select select "900"
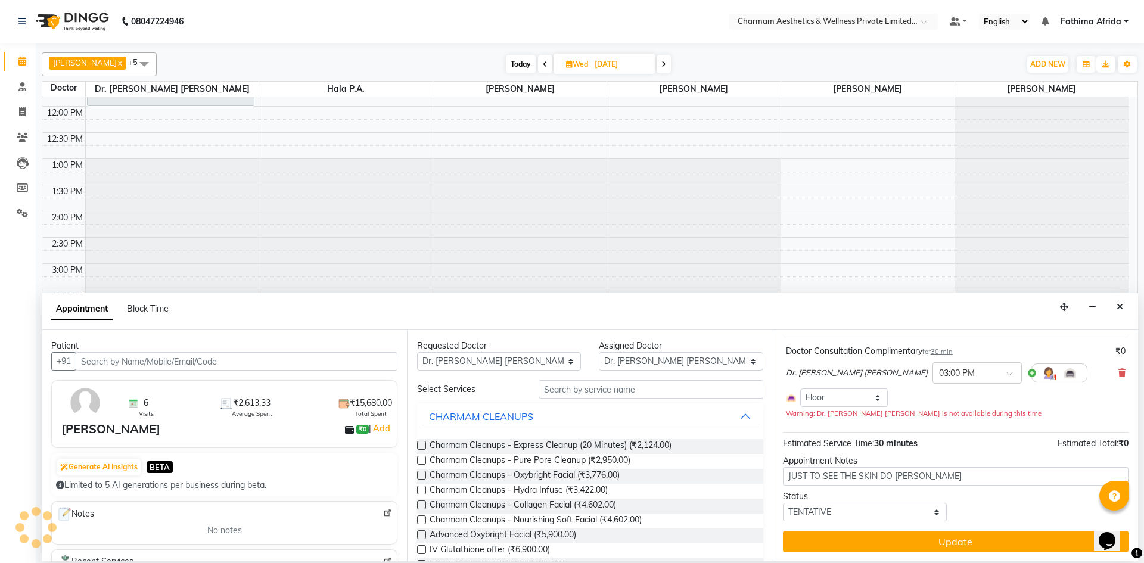
scroll to position [67, 0]
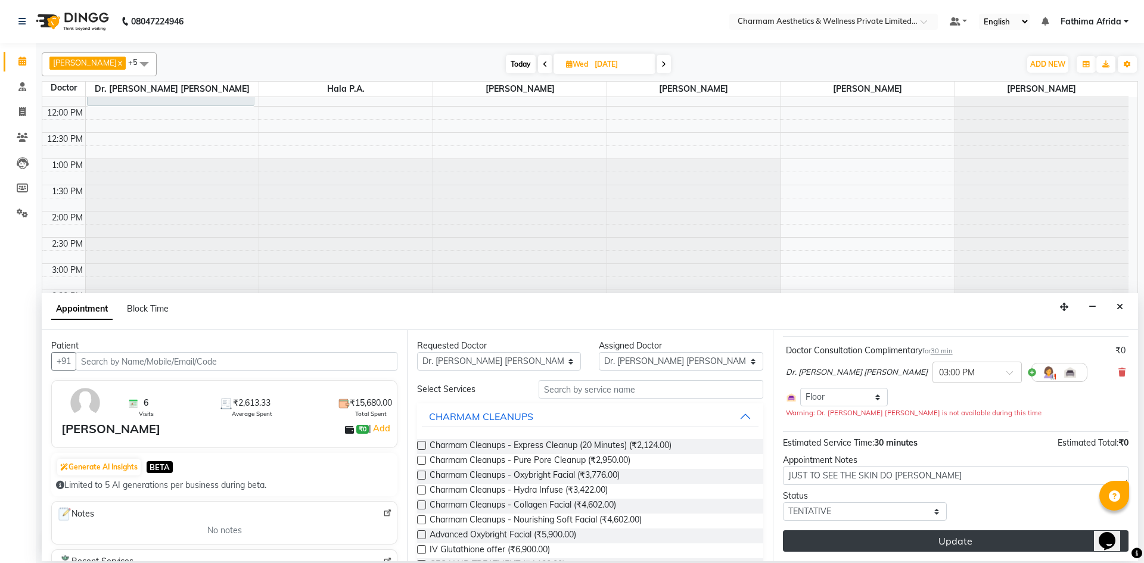
click at [878, 538] on button "Update" at bounding box center [956, 540] width 346 height 21
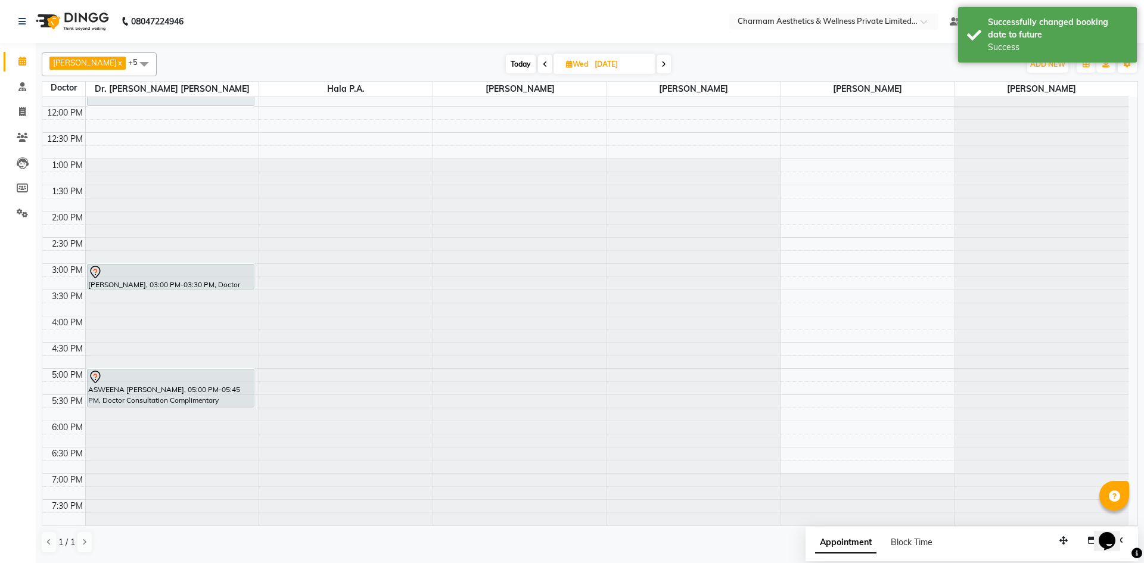
click at [548, 62] on icon at bounding box center [545, 64] width 5 height 7
type input "[DATE]"
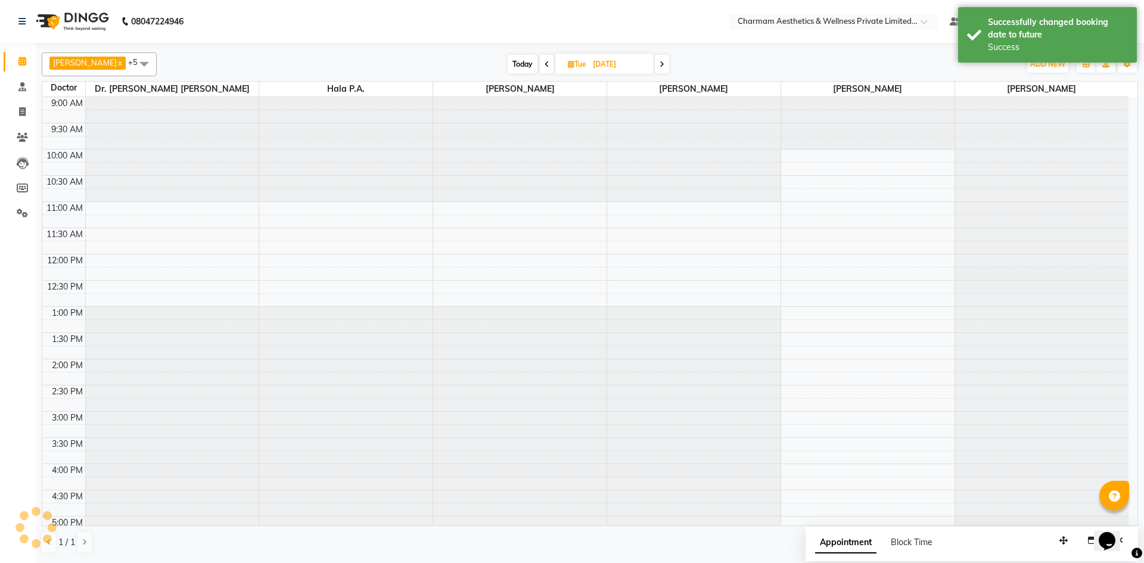
scroll to position [148, 0]
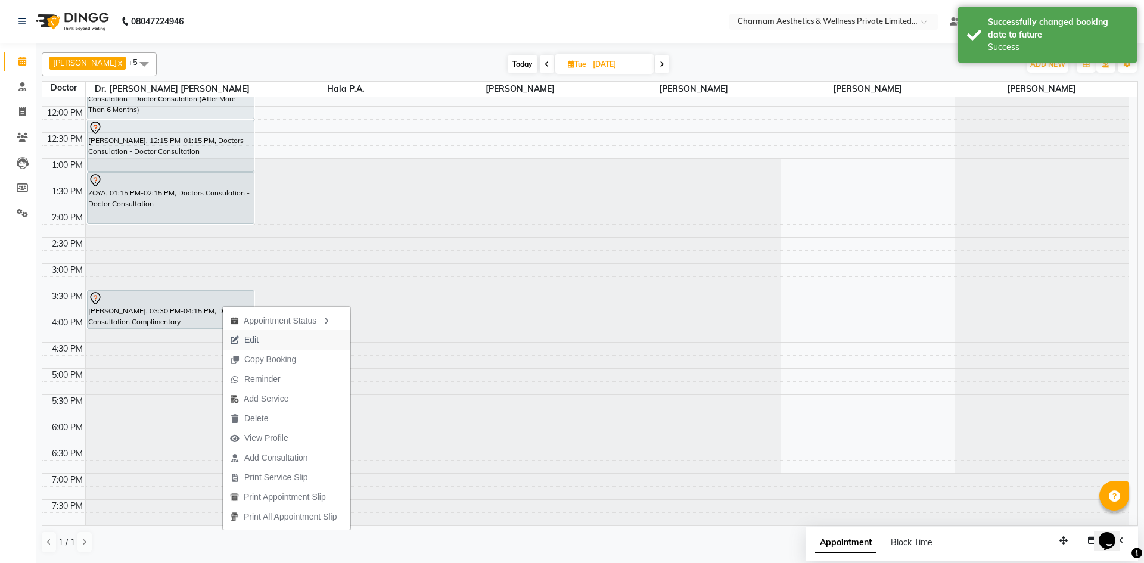
click at [269, 333] on button "Edit" at bounding box center [287, 340] width 128 height 20
select select "tentative"
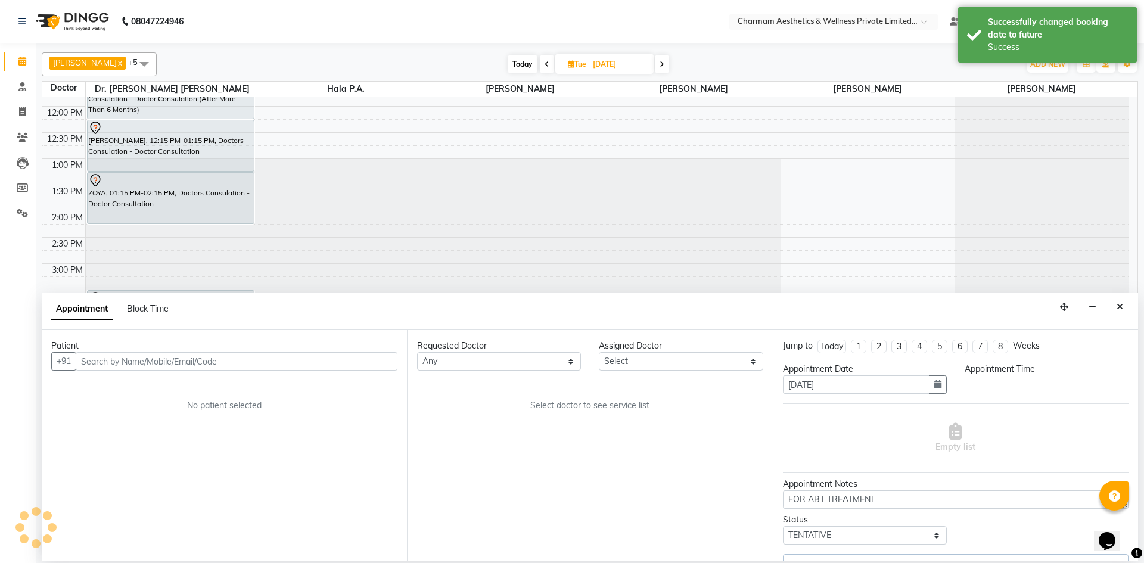
select select "69891"
select select "930"
select select "3905"
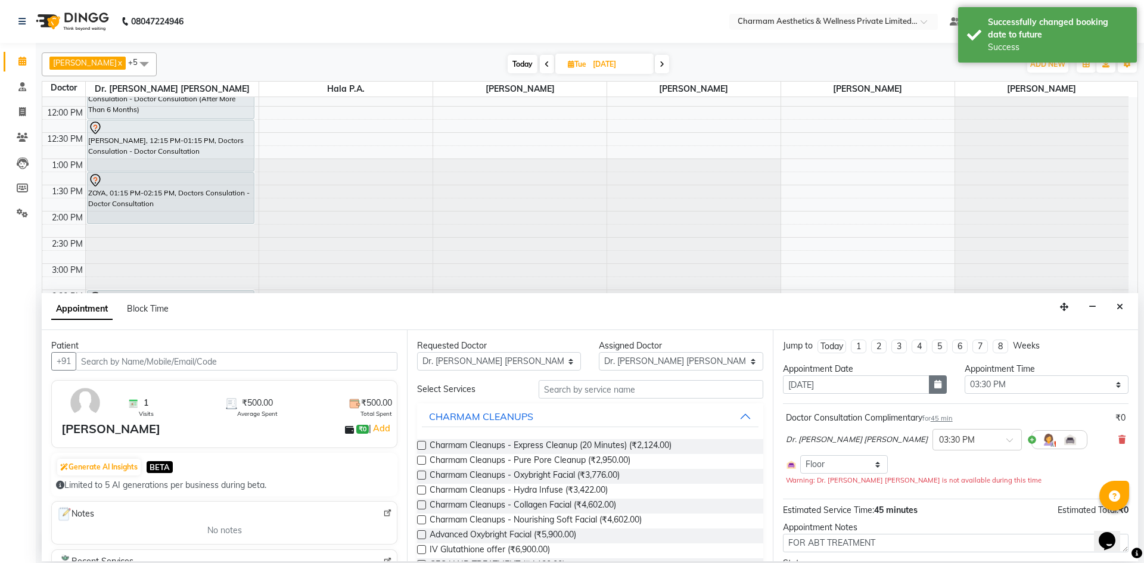
click at [935, 385] on icon "button" at bounding box center [938, 384] width 7 height 8
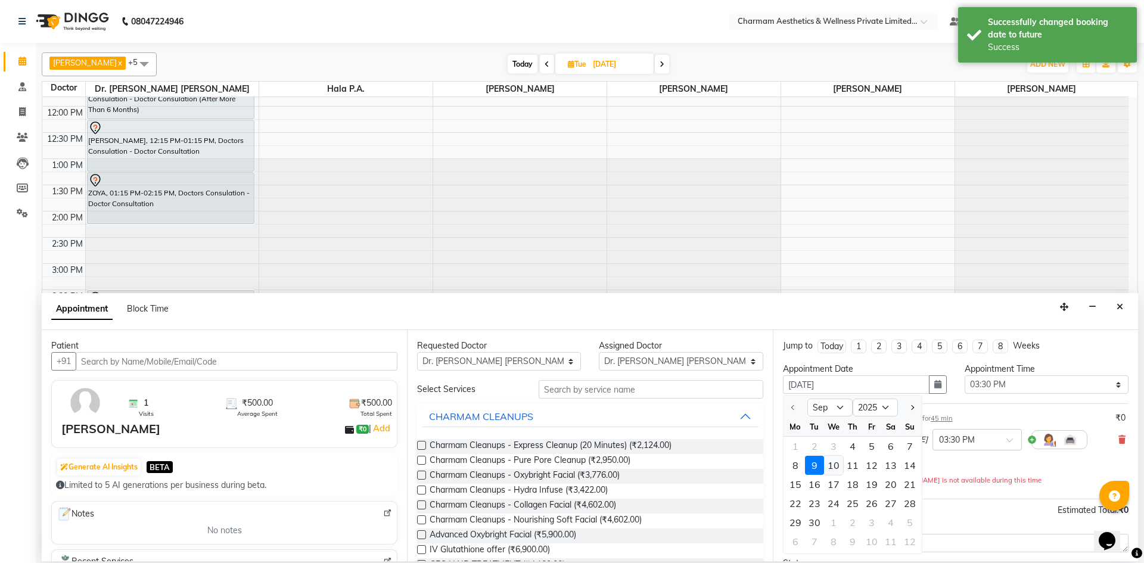
click at [836, 462] on div "10" at bounding box center [833, 465] width 19 height 19
type input "[DATE]"
select select "930"
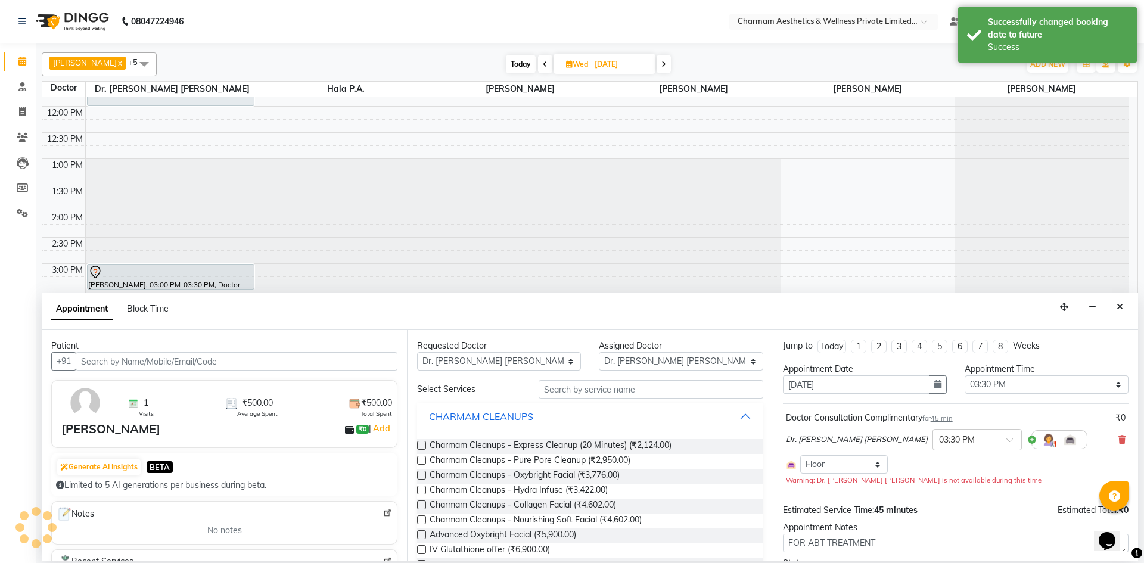
scroll to position [67, 0]
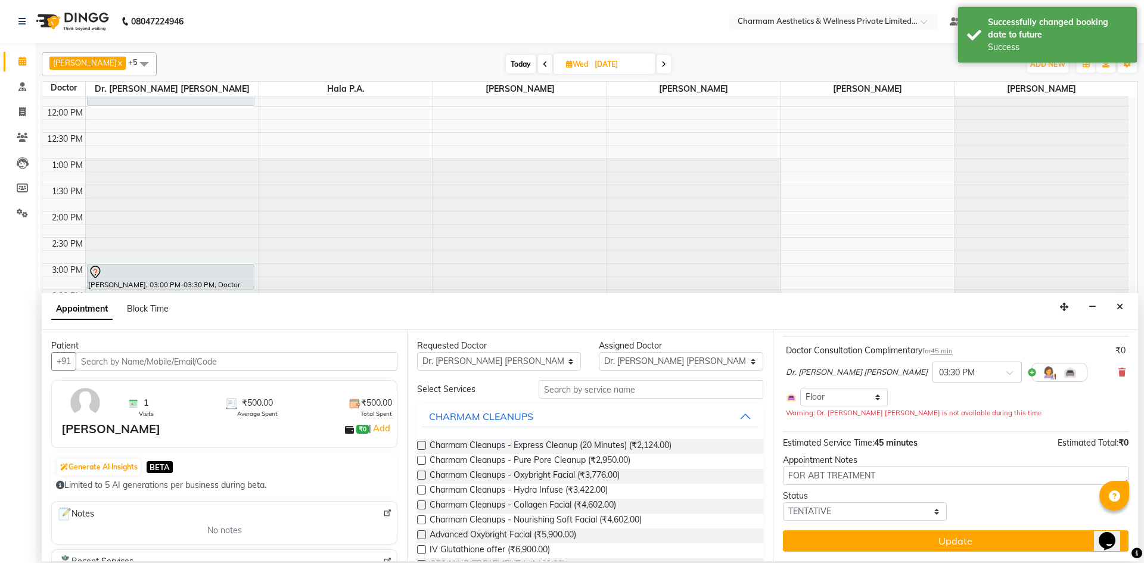
click at [879, 538] on button "Update" at bounding box center [956, 540] width 346 height 21
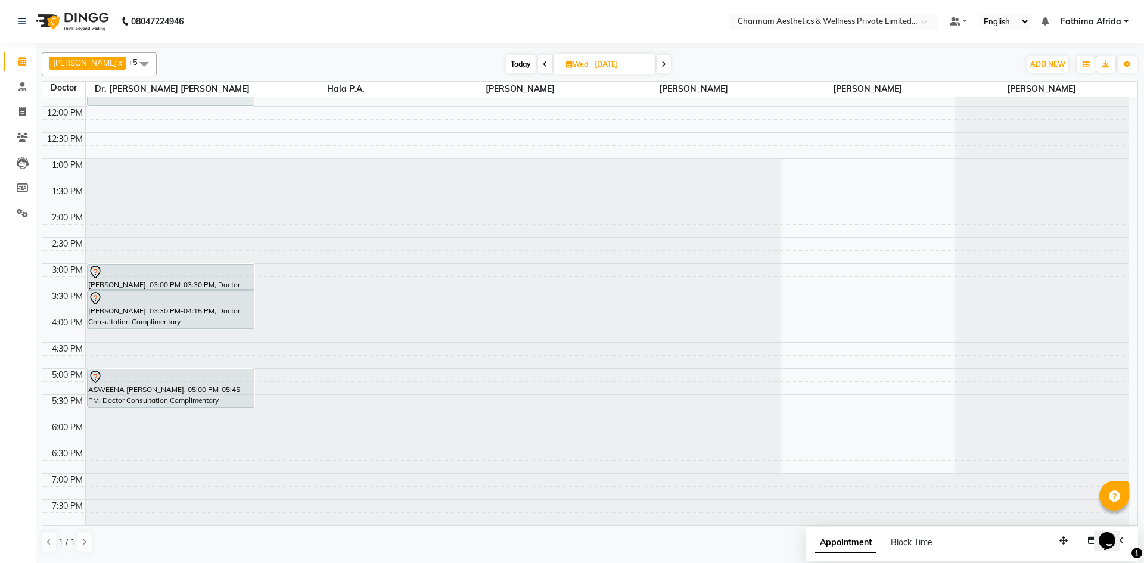
click at [573, 66] on icon at bounding box center [569, 64] width 7 height 8
select select "9"
select select "2025"
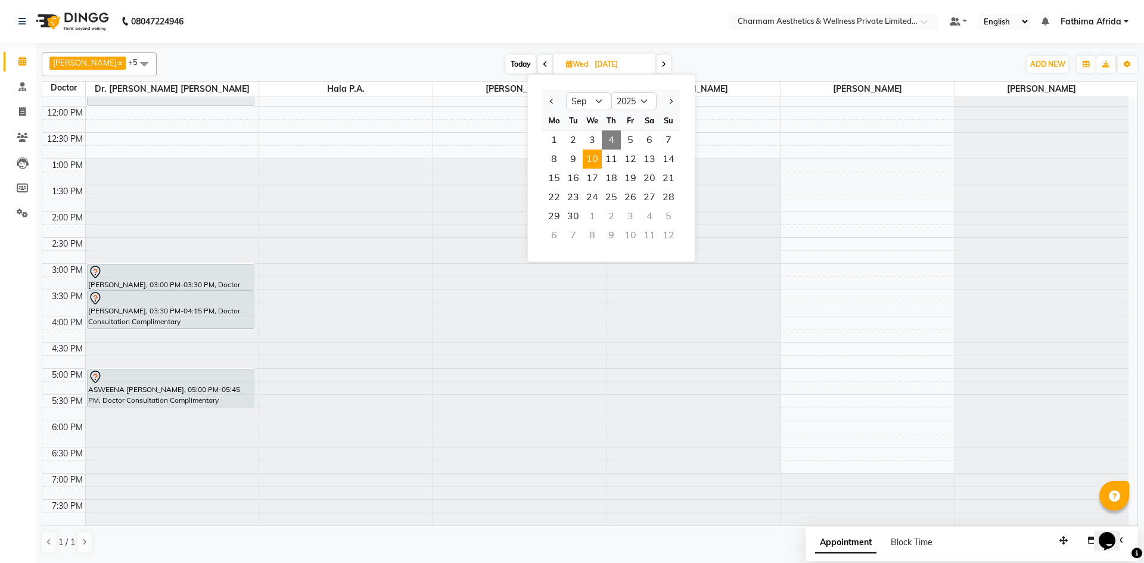
click at [616, 139] on span "4" at bounding box center [611, 140] width 19 height 19
type input "[DATE]"
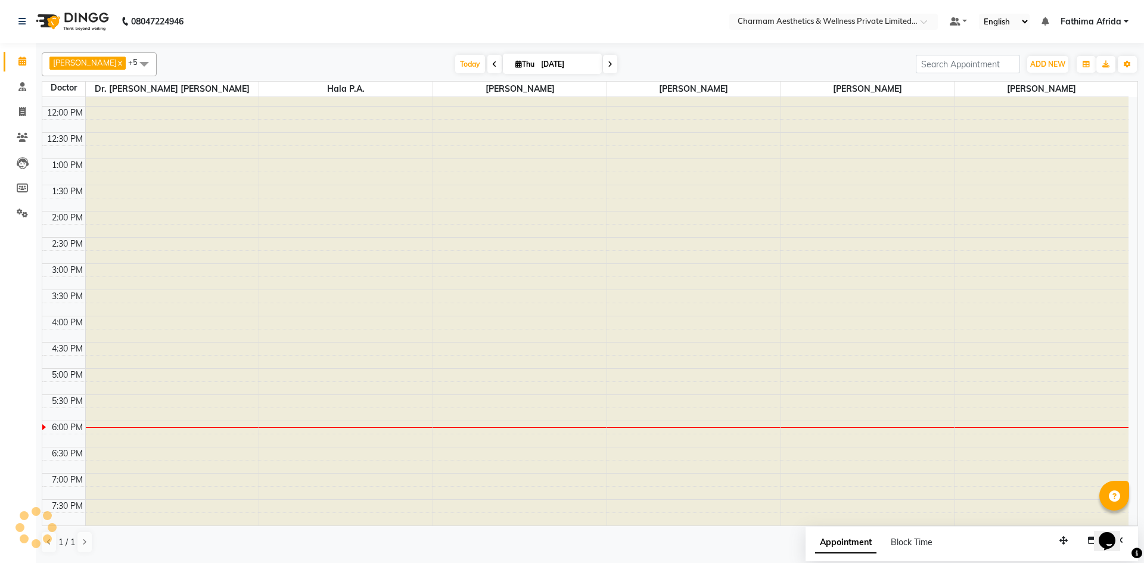
scroll to position [148, 0]
